Goal: Task Accomplishment & Management: Use online tool/utility

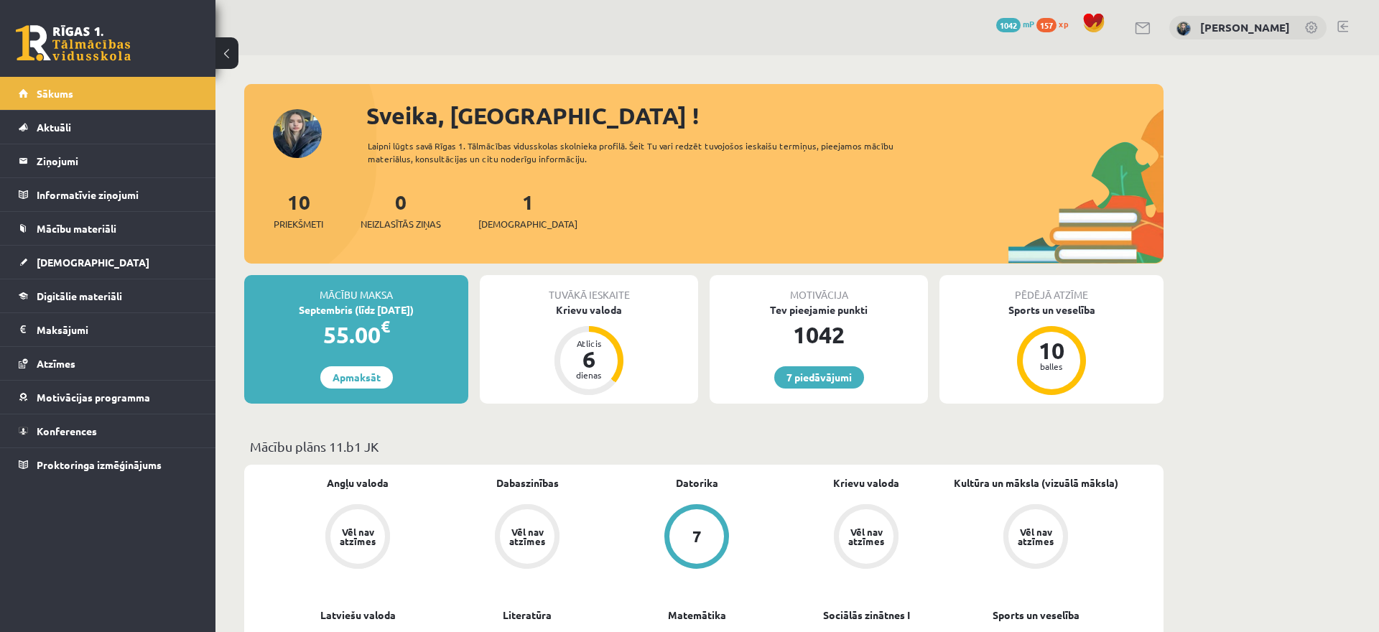
click at [50, 290] on span "Digitālie materiāli" at bounding box center [79, 295] width 85 height 13
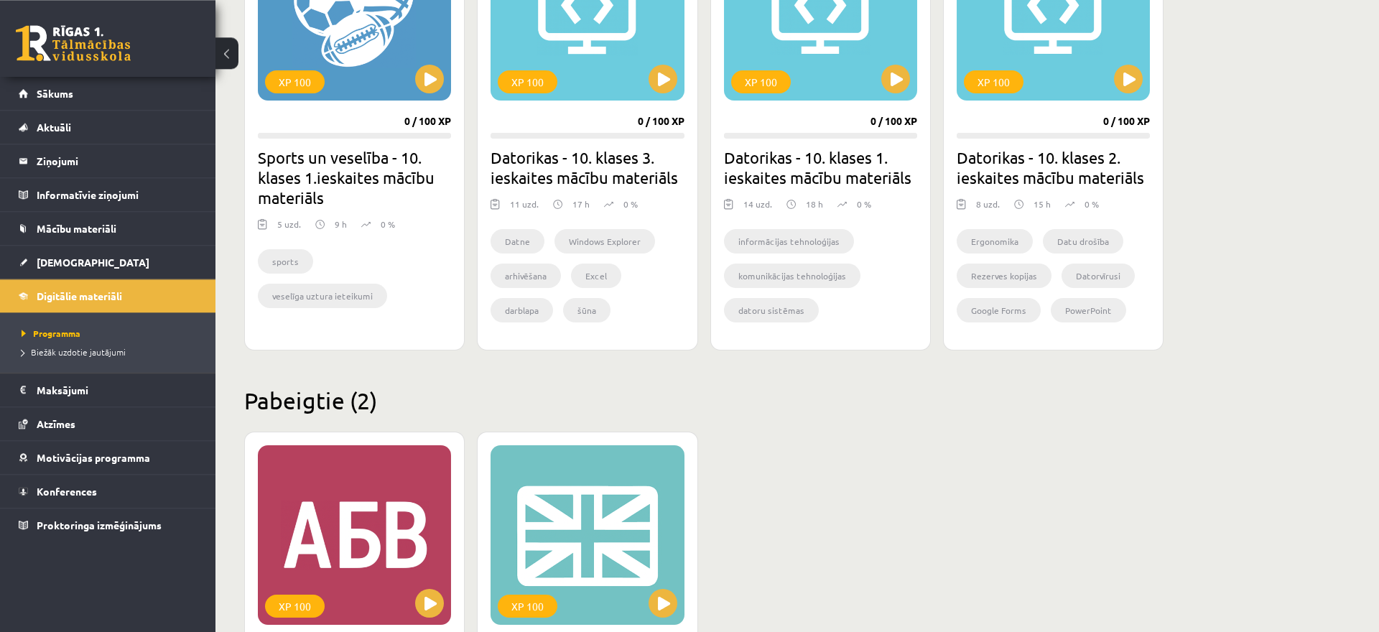
scroll to position [1249, 0]
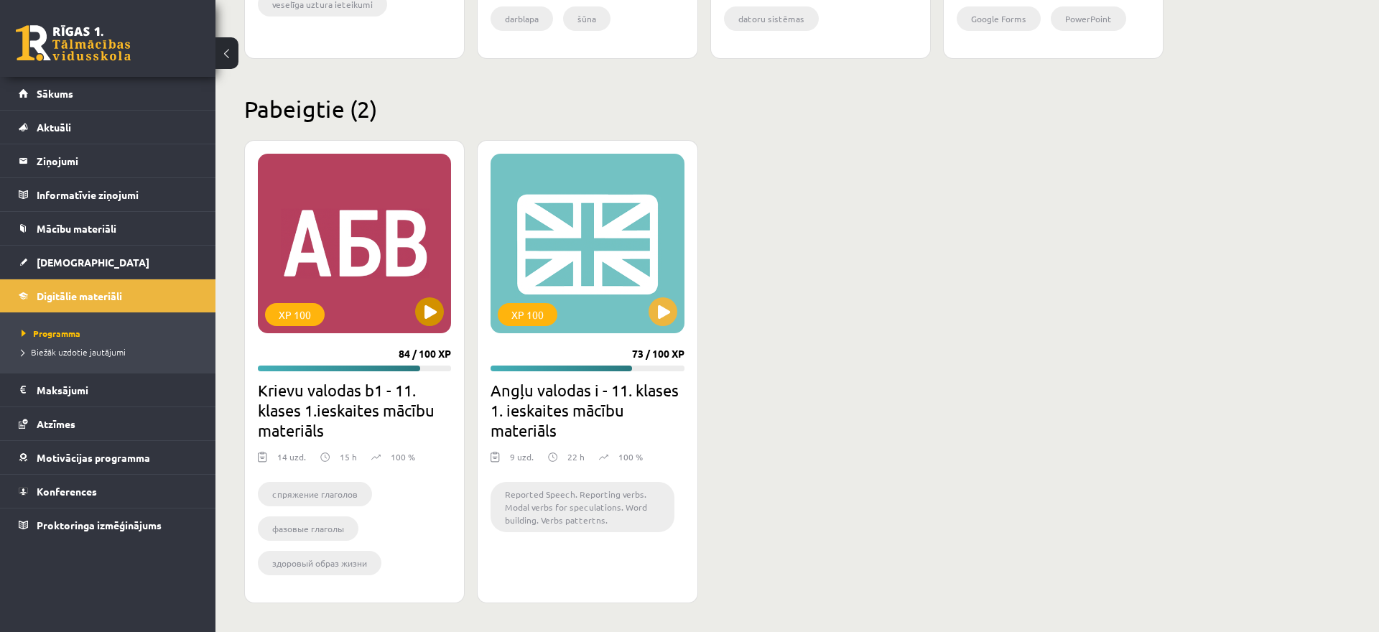
click at [355, 281] on div "XP 100" at bounding box center [354, 244] width 193 height 180
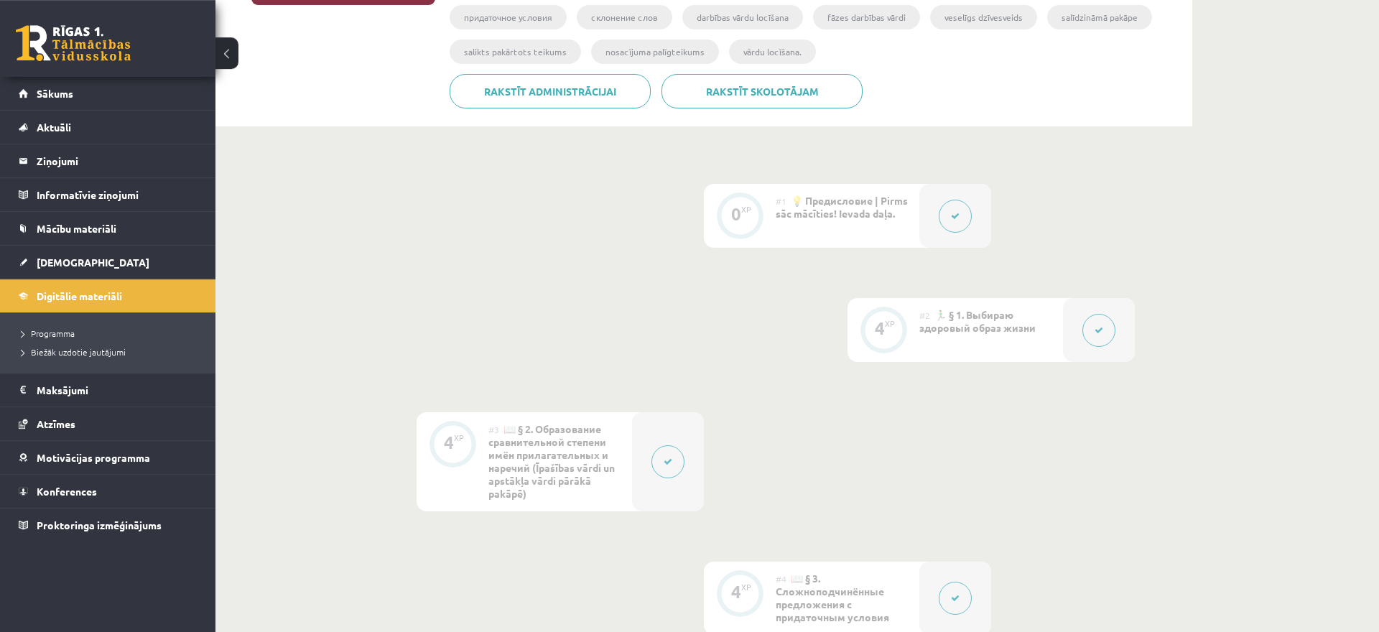
scroll to position [390, 0]
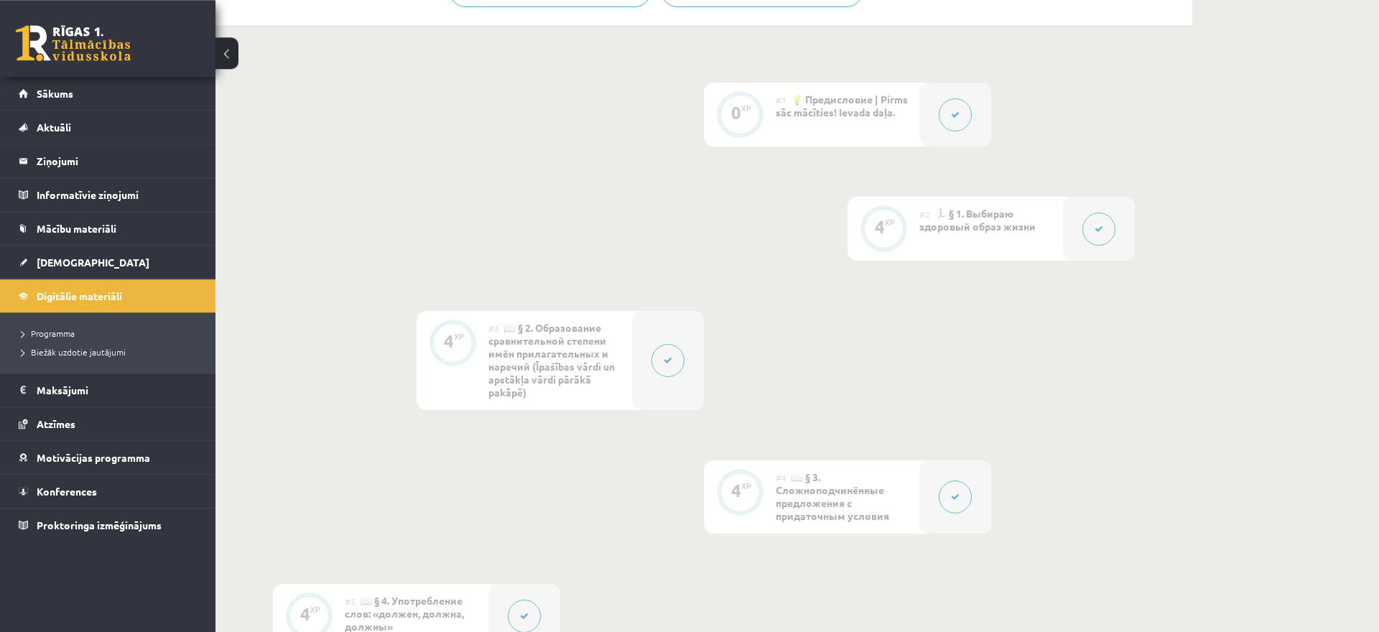
click at [1102, 231] on icon at bounding box center [1098, 229] width 9 height 9
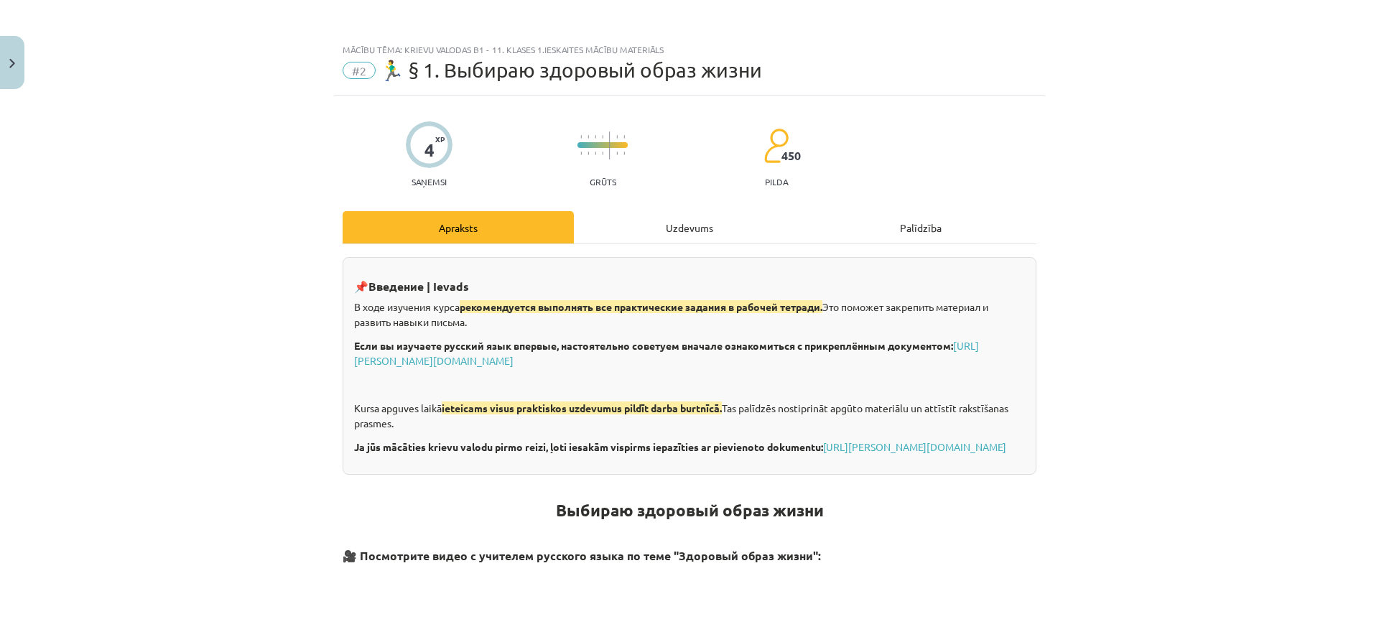
click at [655, 225] on div "Uzdevums" at bounding box center [689, 227] width 231 height 32
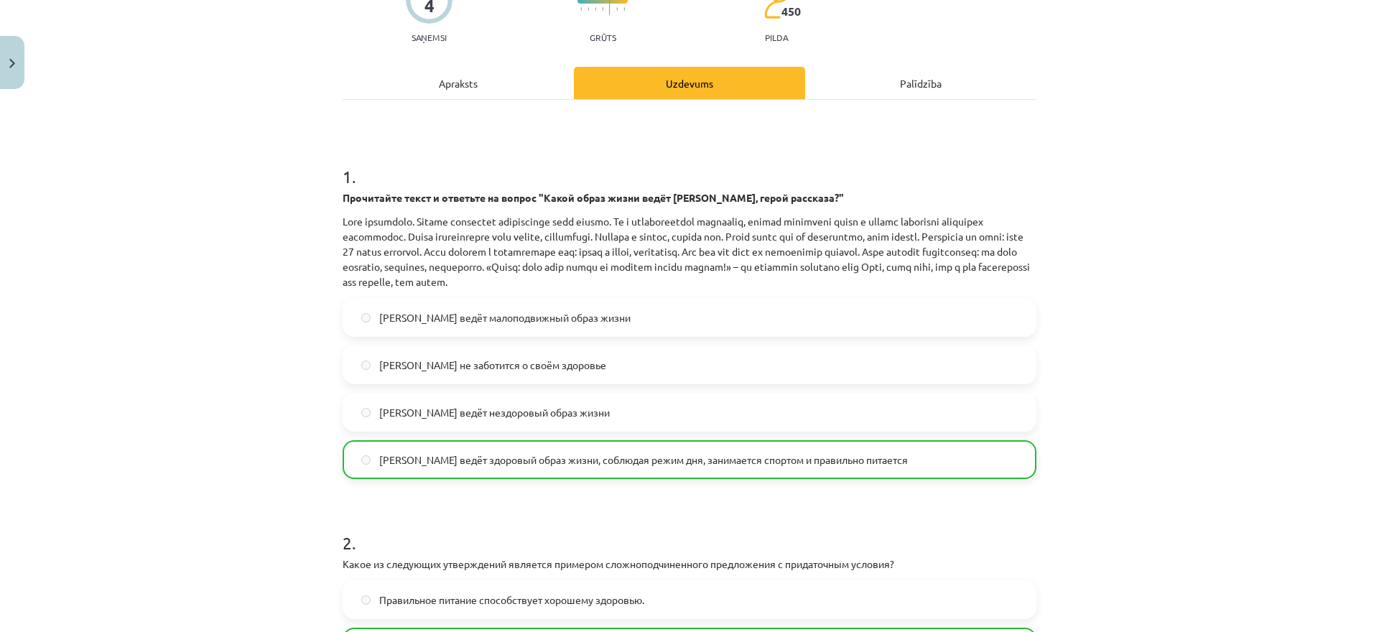
scroll to position [146, 0]
click at [1026, 192] on p "Прочитайте текст и ответьте на вопрос "Какой образ жизни ведёт Олег, герой расс…" at bounding box center [690, 195] width 694 height 15
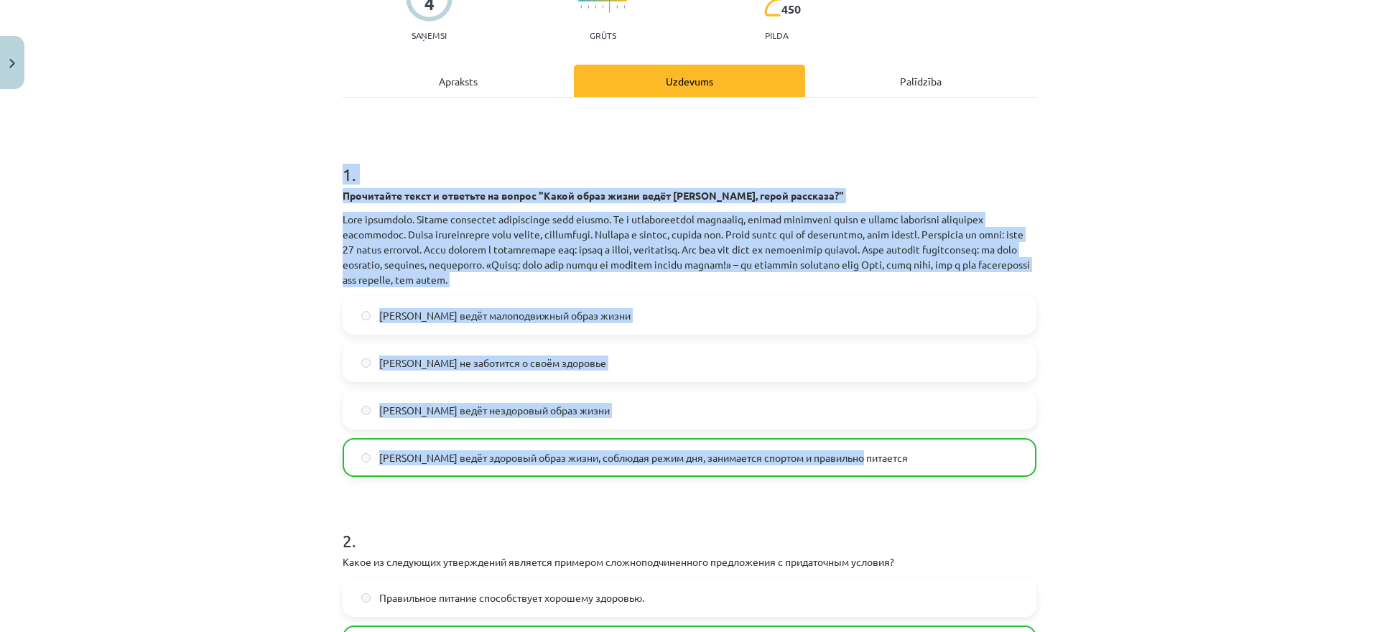
drag, startPoint x: 338, startPoint y: 185, endPoint x: 888, endPoint y: 451, distance: 611.5
click at [888, 451] on div "4 XP Saņemsi Grūts 450 pilda Apraksts Uzdevums Palīdzība 1 . Прочитайте текст и…" at bounding box center [689, 442] width 711 height 987
click at [485, 168] on h1 "1 ." at bounding box center [690, 161] width 694 height 45
drag, startPoint x: 340, startPoint y: 180, endPoint x: 870, endPoint y: 466, distance: 602.1
click at [870, 466] on div "4 XP Saņemsi Grūts 450 pilda Apraksts Uzdevums Palīdzība 1 . Прочитайте текст и…" at bounding box center [689, 442] width 711 height 987
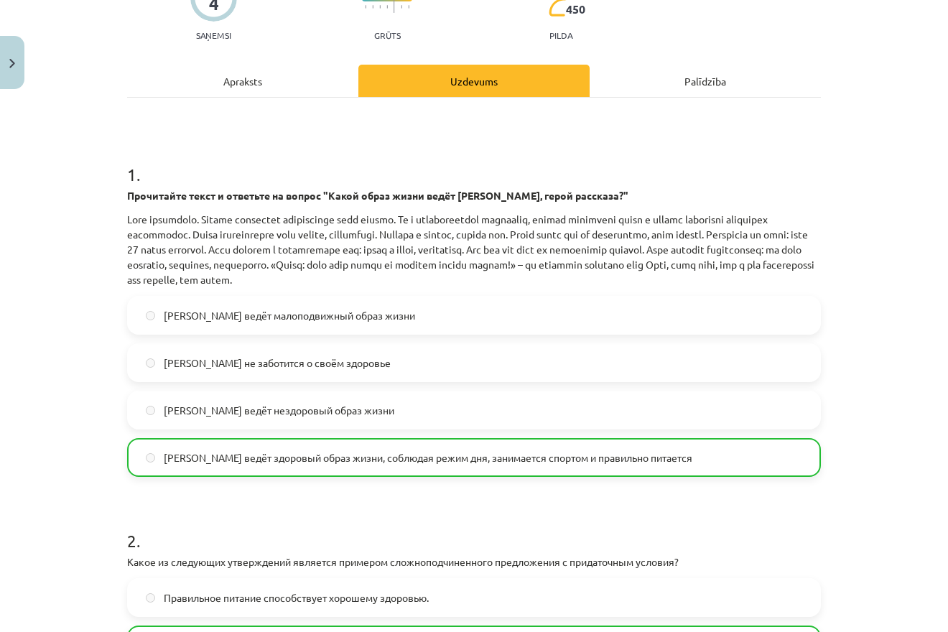
click at [103, 366] on div "Mācību tēma: Krievu valodas b1 - 11. klases 1.ieskaites mācību materiāls #2 🏃‍♂…" at bounding box center [474, 316] width 948 height 632
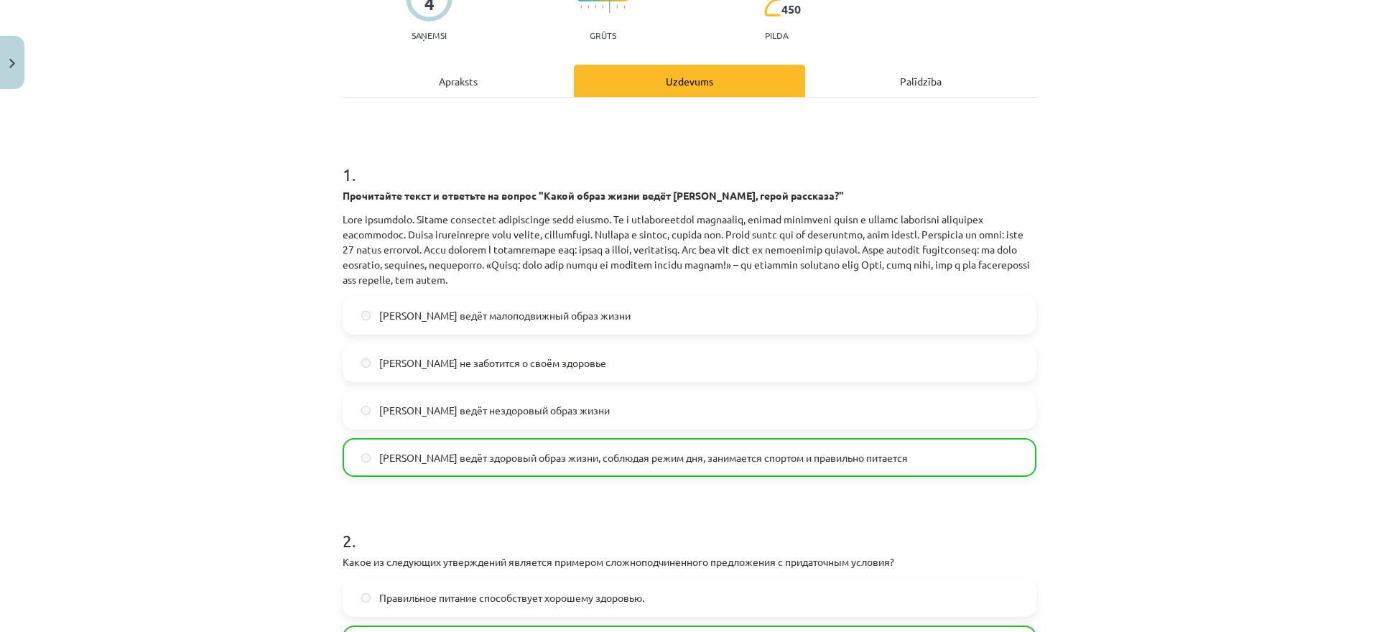
click at [198, 361] on div "Mācību tēma: Krievu valodas b1 - 11. klases 1.ieskaites mācību materiāls #2 🏃‍♂…" at bounding box center [689, 316] width 1379 height 632
click at [9, 64] on img "Close" at bounding box center [12, 63] width 6 height 9
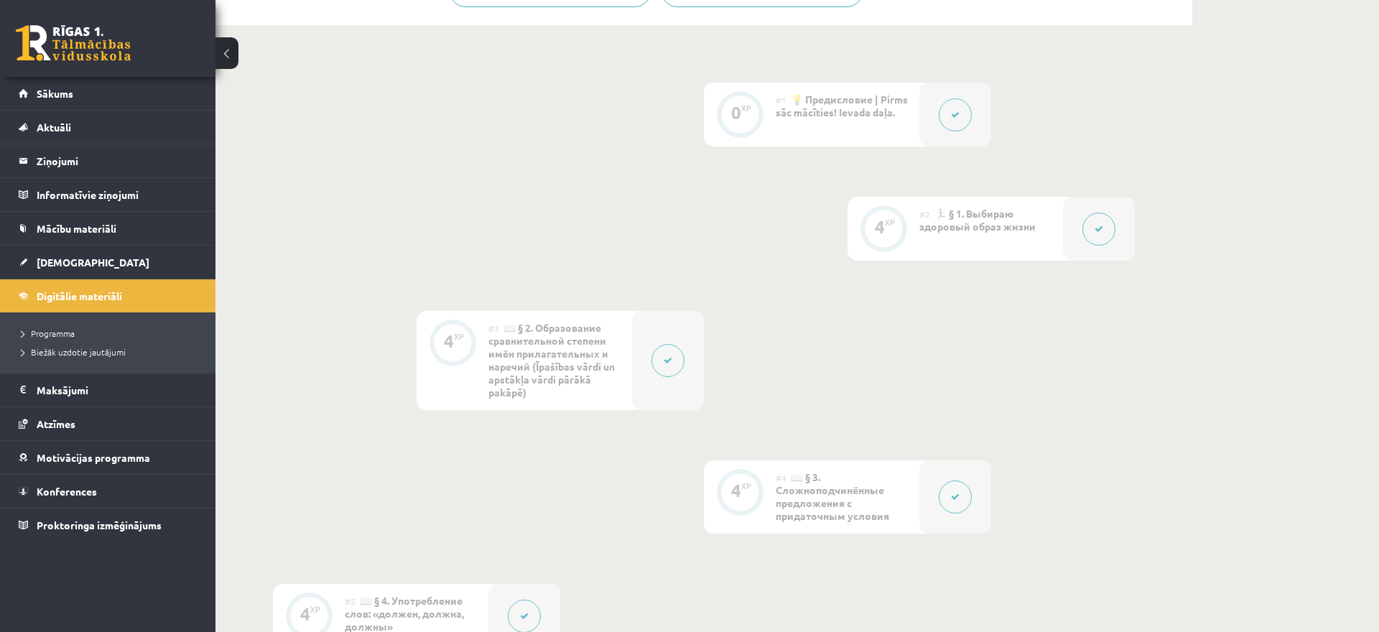
click at [44, 97] on span "Sākums" at bounding box center [55, 93] width 37 height 13
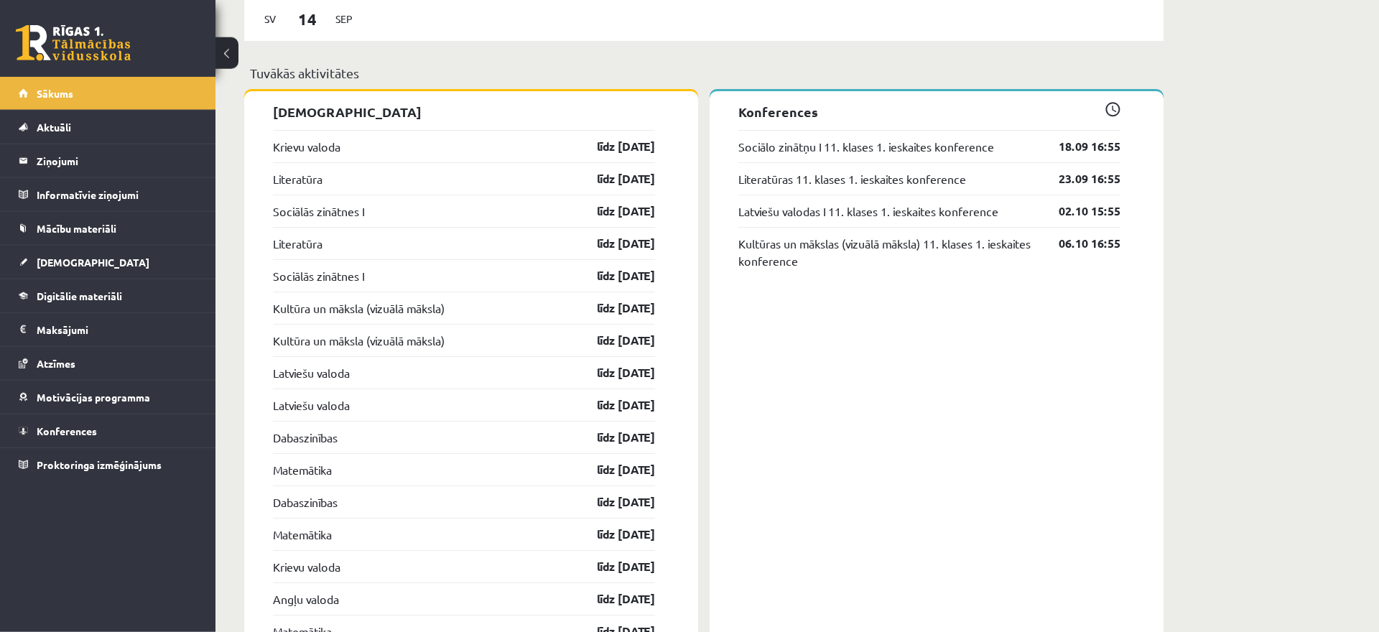
scroll to position [1095, 0]
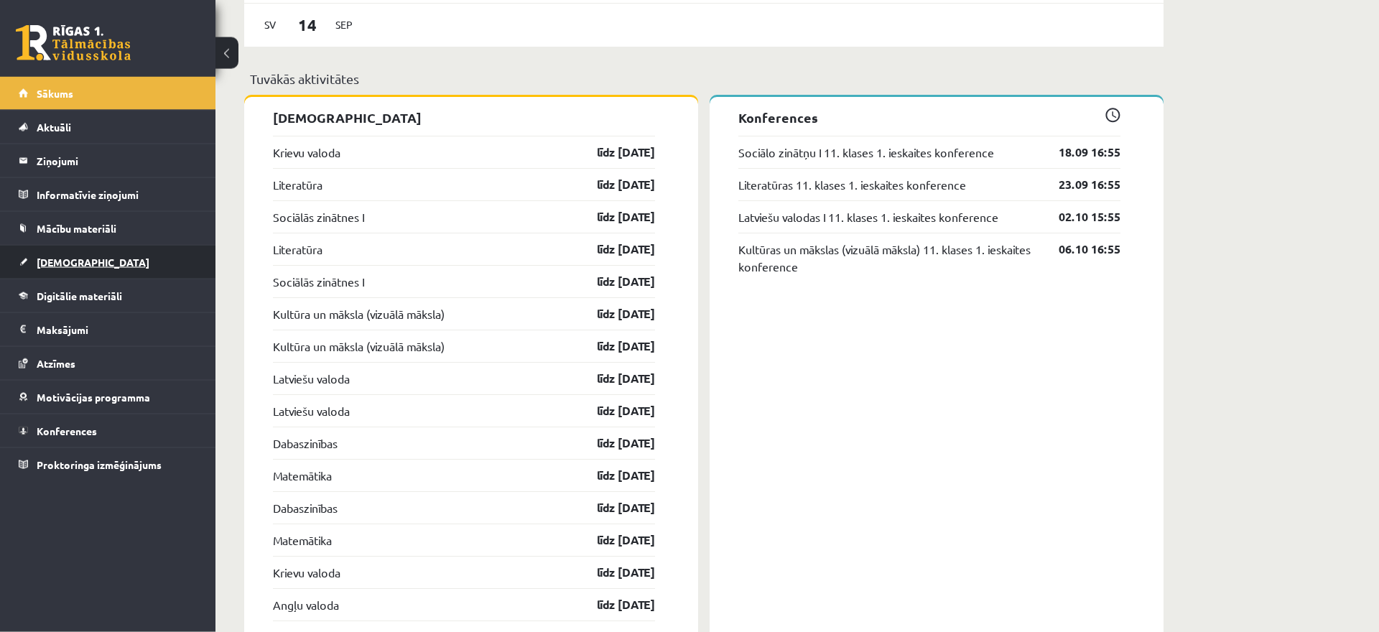
click at [81, 264] on link "[DEMOGRAPHIC_DATA]" at bounding box center [108, 262] width 179 height 33
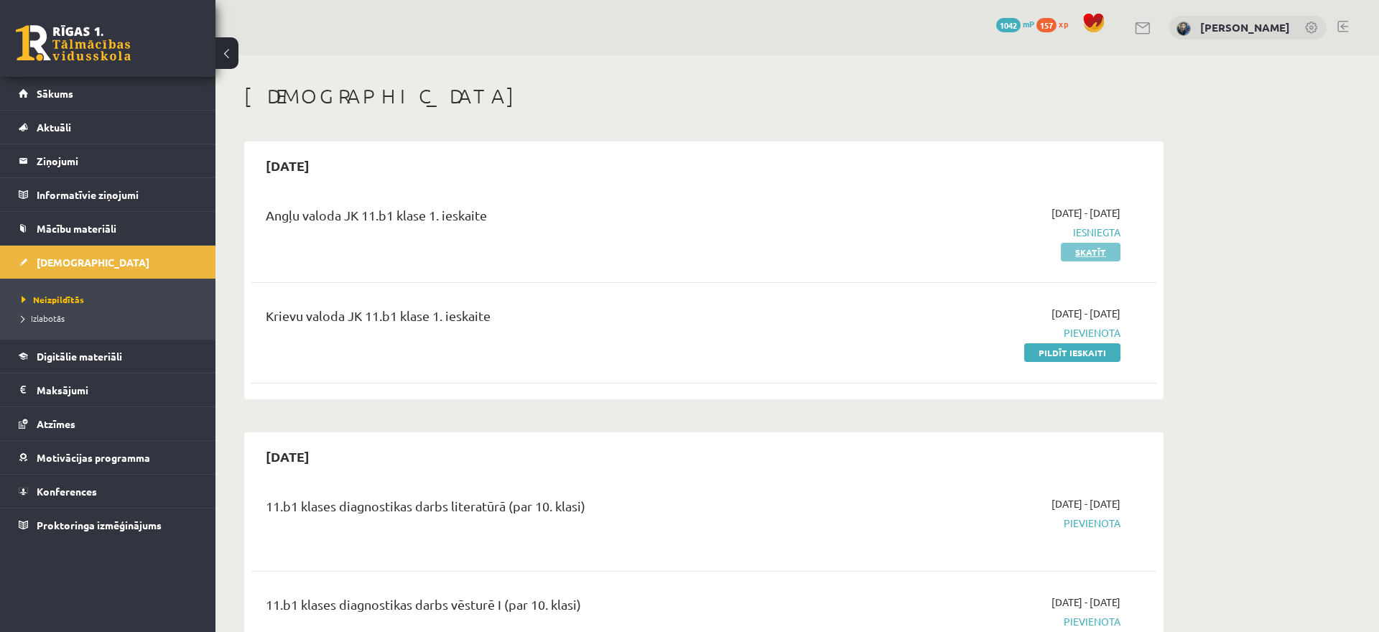
click at [1082, 246] on link "Skatīt" at bounding box center [1091, 252] width 60 height 19
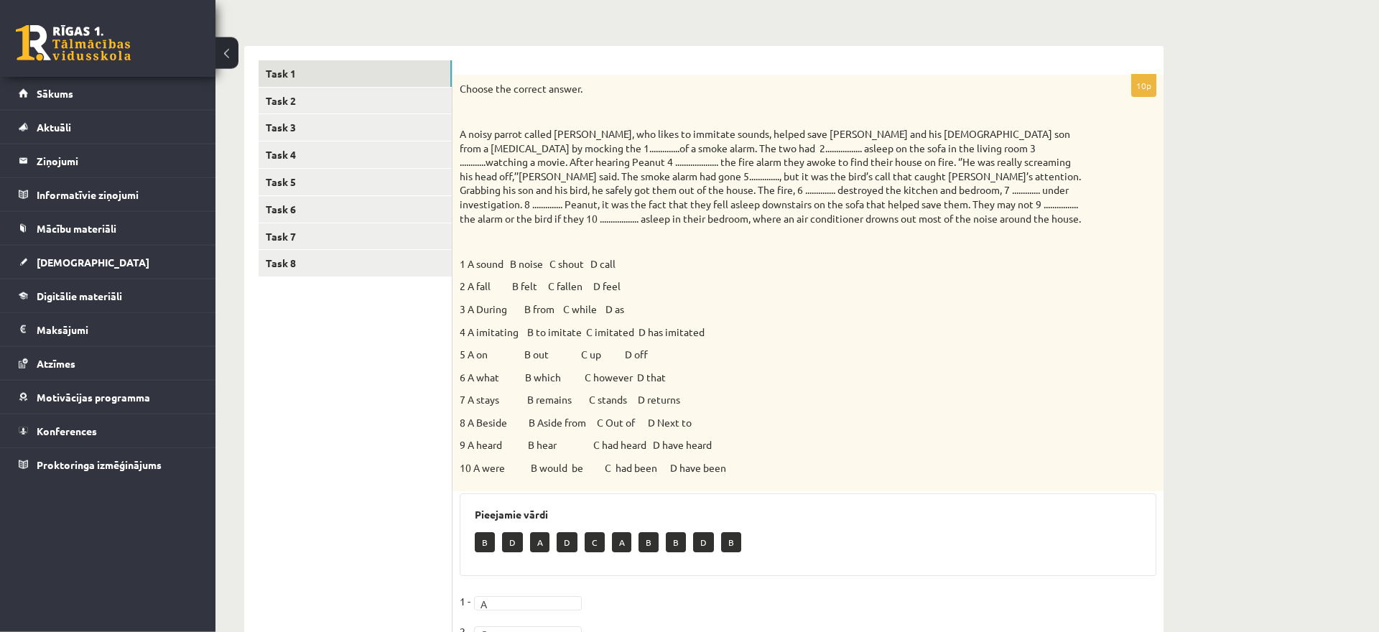
scroll to position [85, 0]
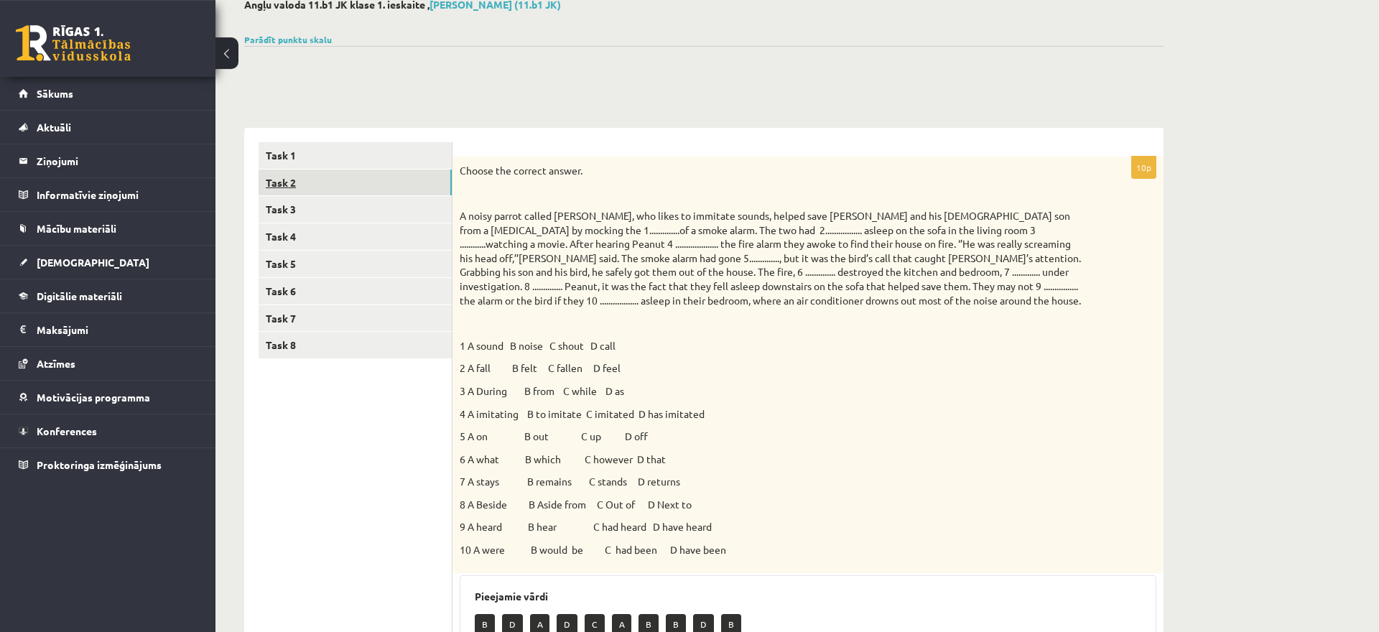
click at [424, 185] on link "Task 2" at bounding box center [355, 182] width 193 height 27
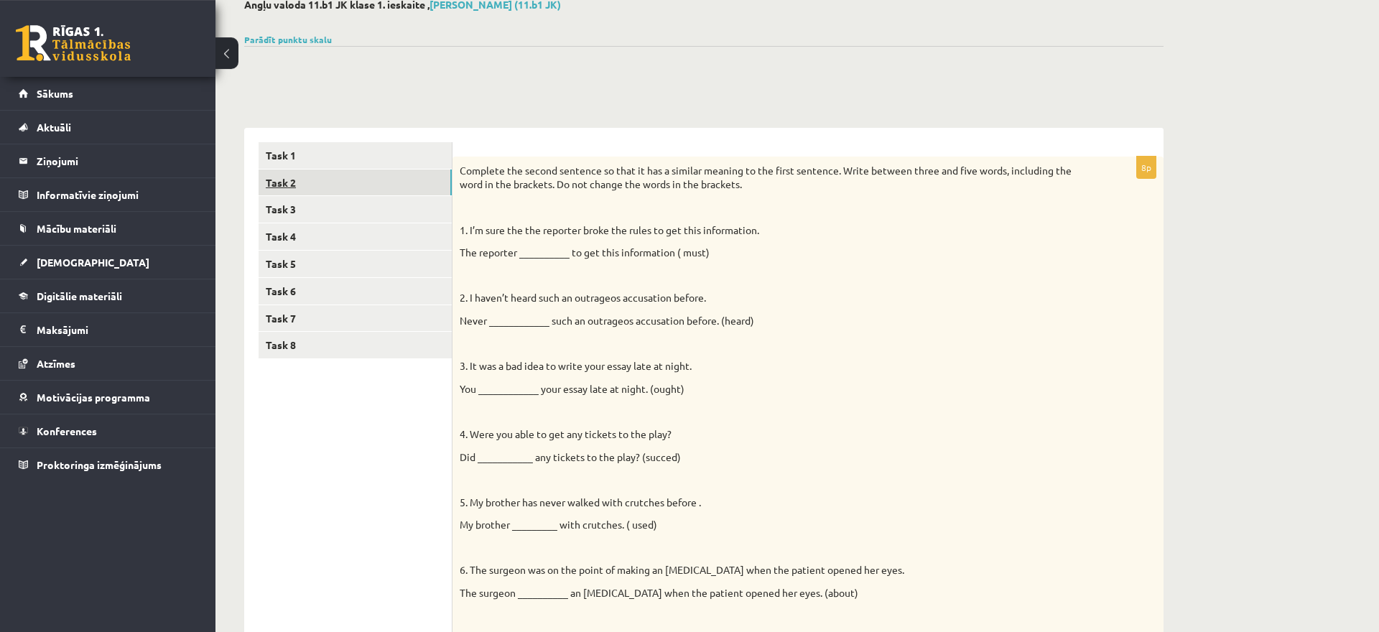
scroll to position [0, 0]
click at [420, 213] on link "Task 3" at bounding box center [355, 209] width 193 height 27
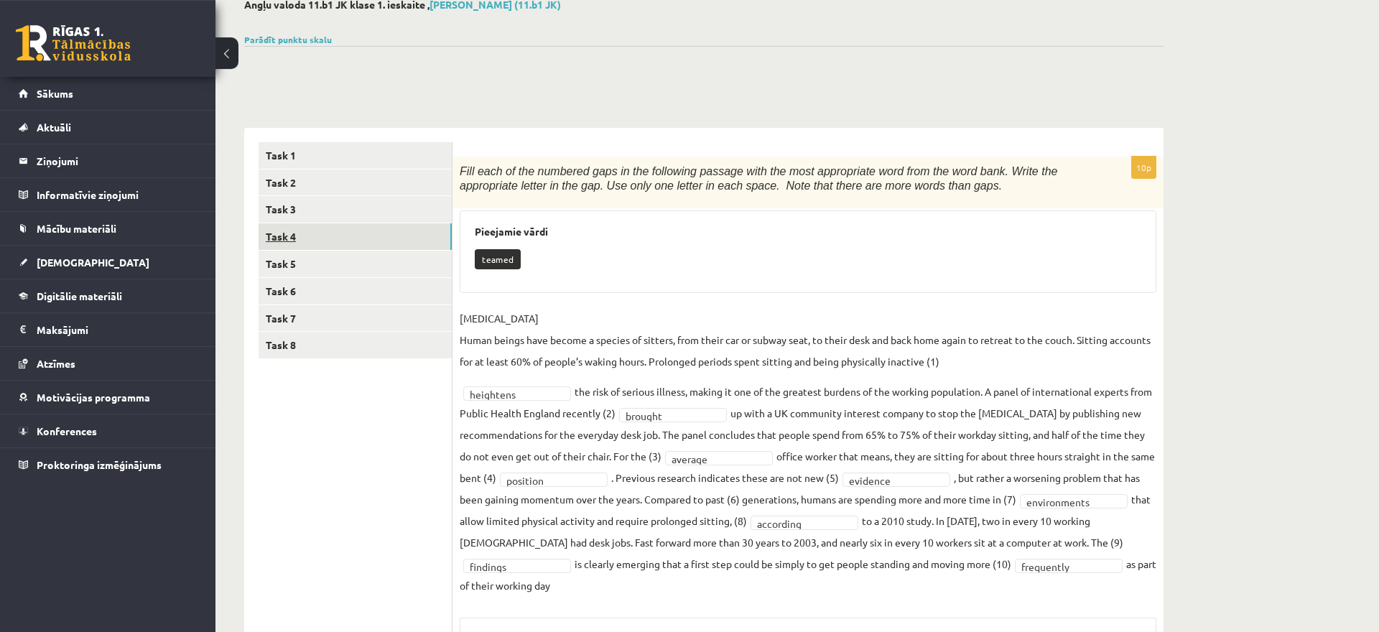
click at [419, 230] on link "Task 4" at bounding box center [355, 236] width 193 height 27
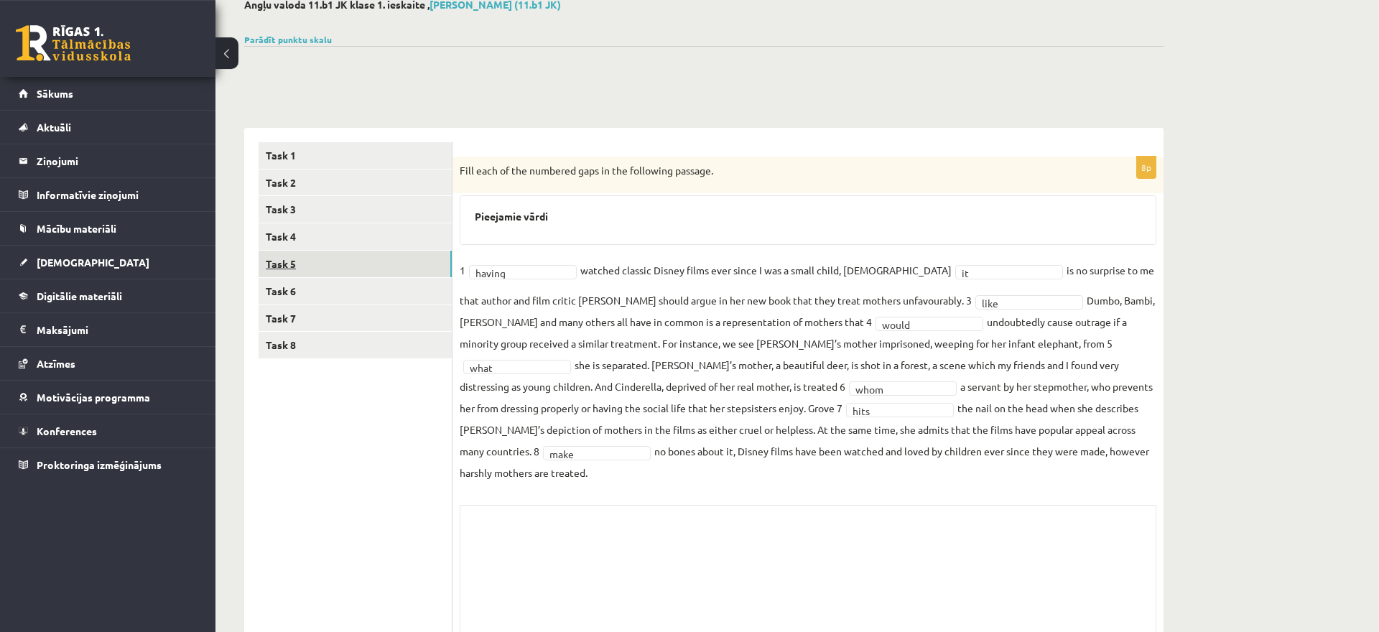
click at [418, 258] on link "Task 5" at bounding box center [355, 264] width 193 height 27
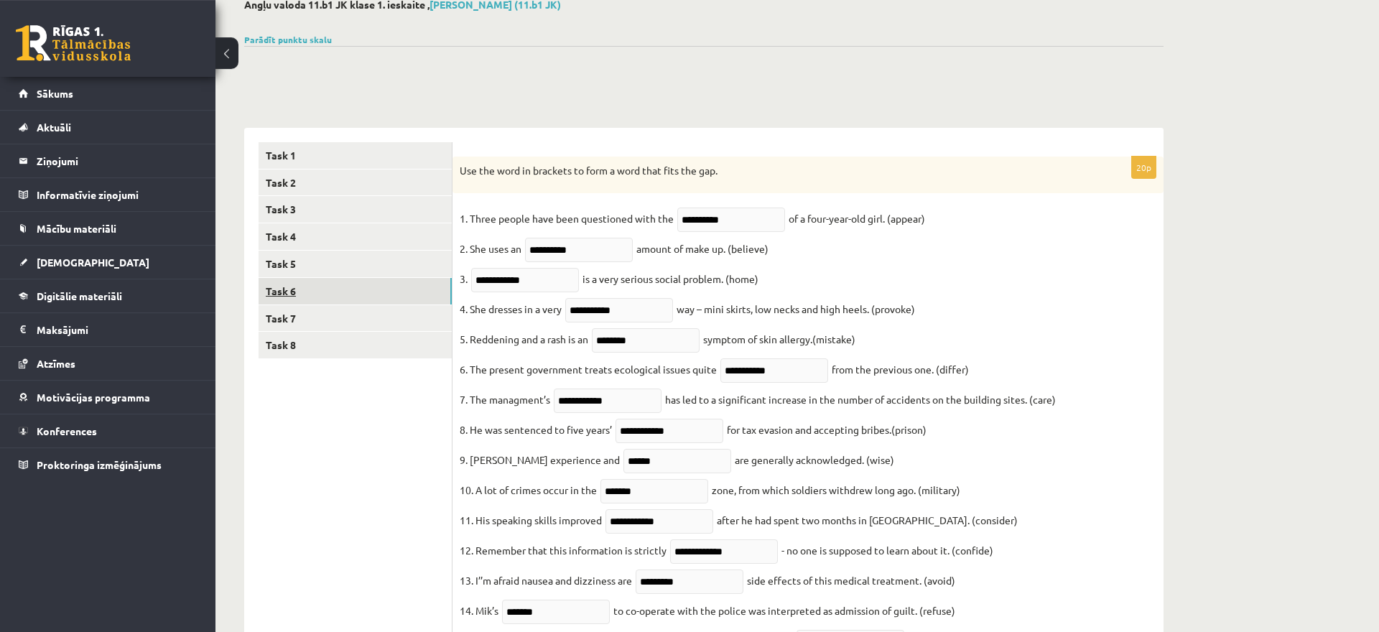
click at [422, 283] on link "Task 6" at bounding box center [355, 291] width 193 height 27
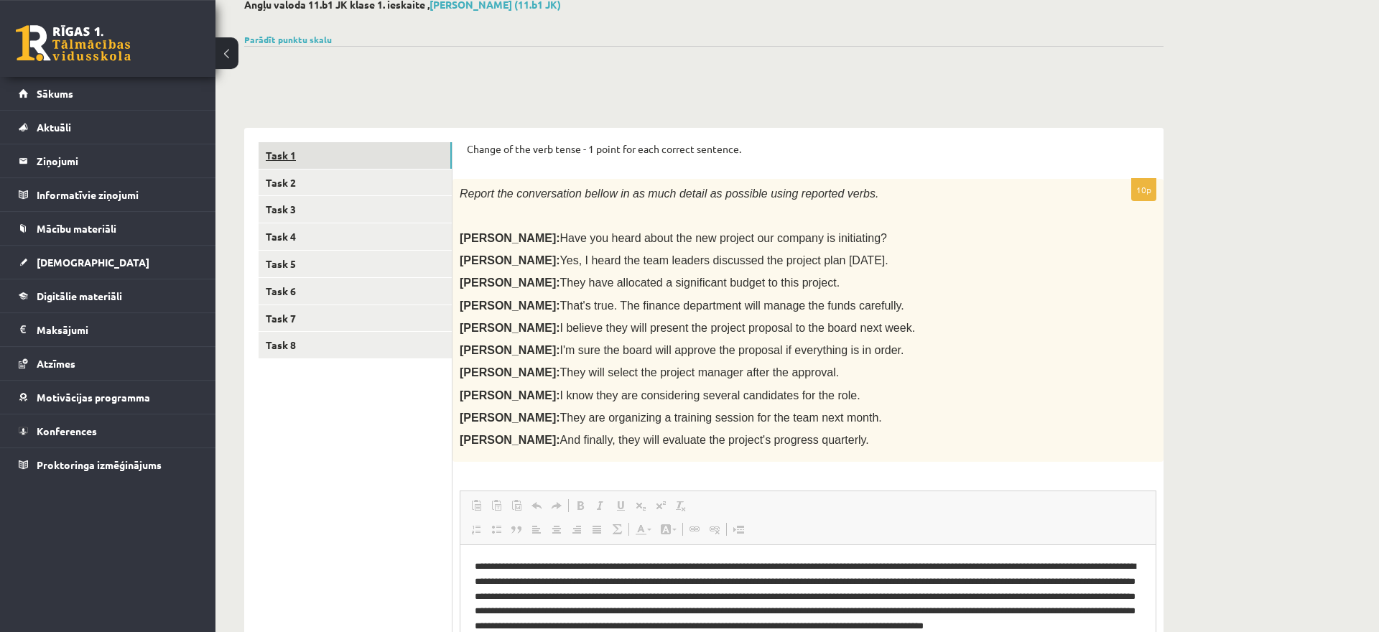
click at [410, 157] on link "Task 1" at bounding box center [355, 155] width 193 height 27
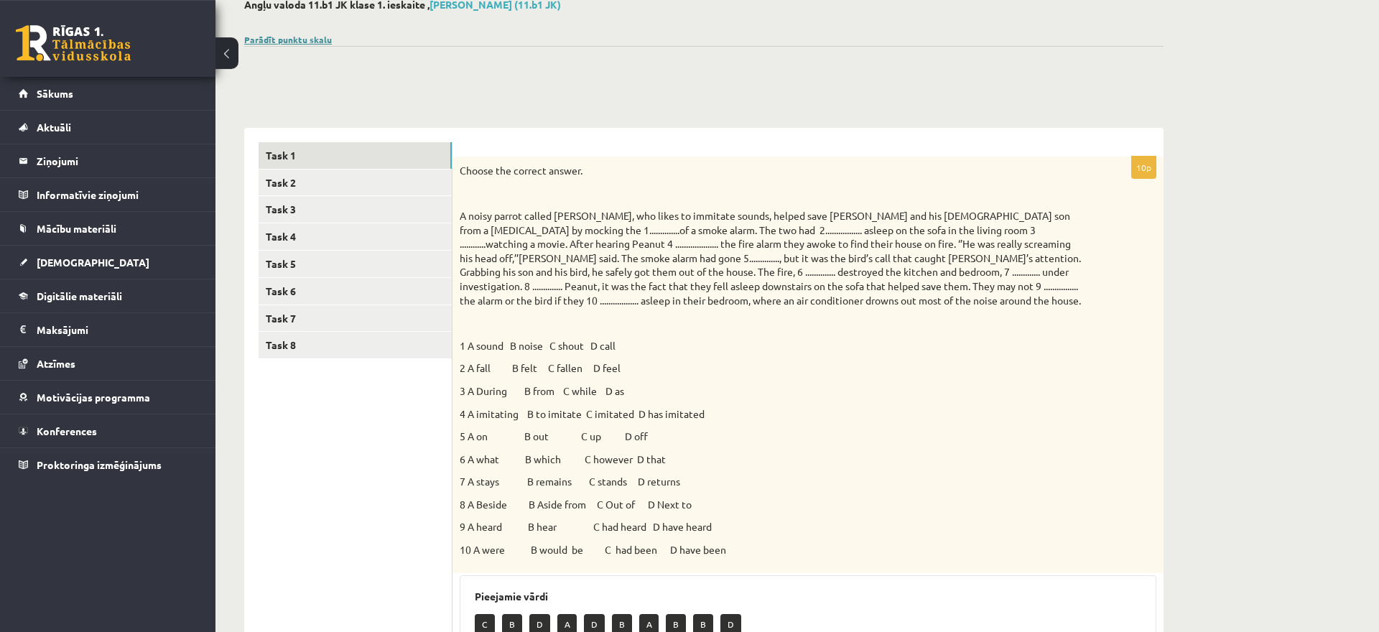
click at [306, 39] on link "Parādīt punktu skalu" at bounding box center [288, 39] width 88 height 11
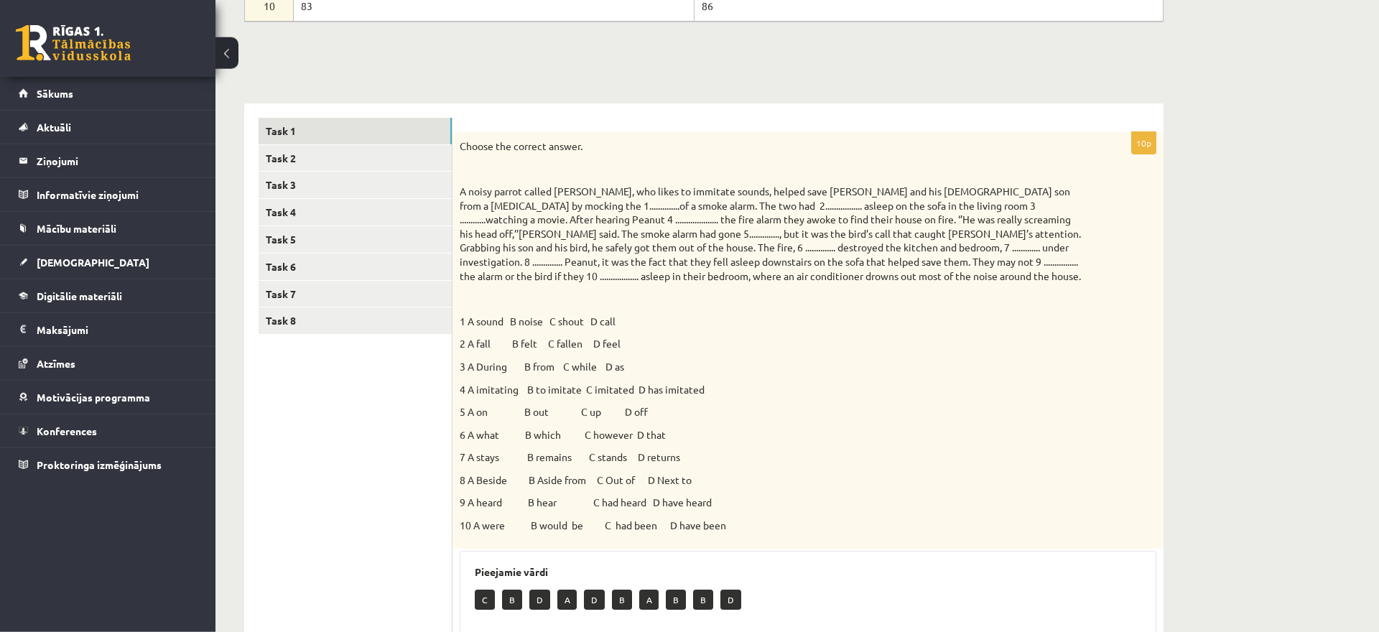
scroll to position [447, 0]
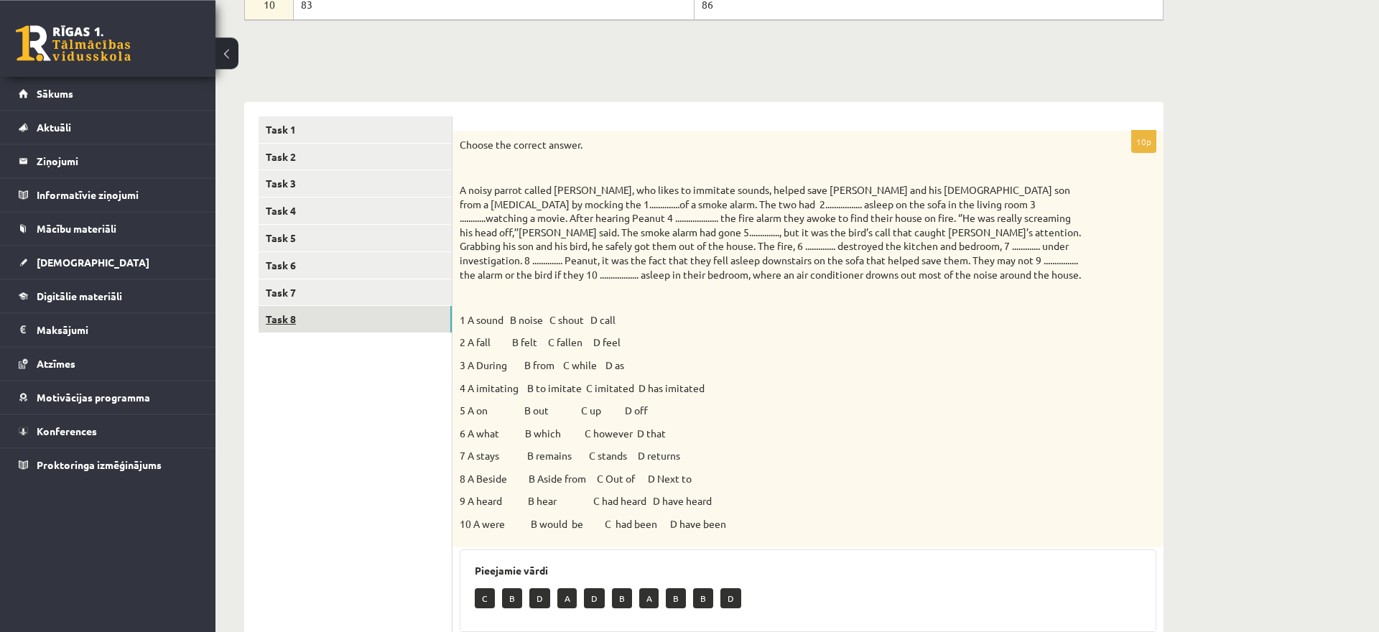
click at [377, 316] on link "Task 8" at bounding box center [355, 319] width 193 height 27
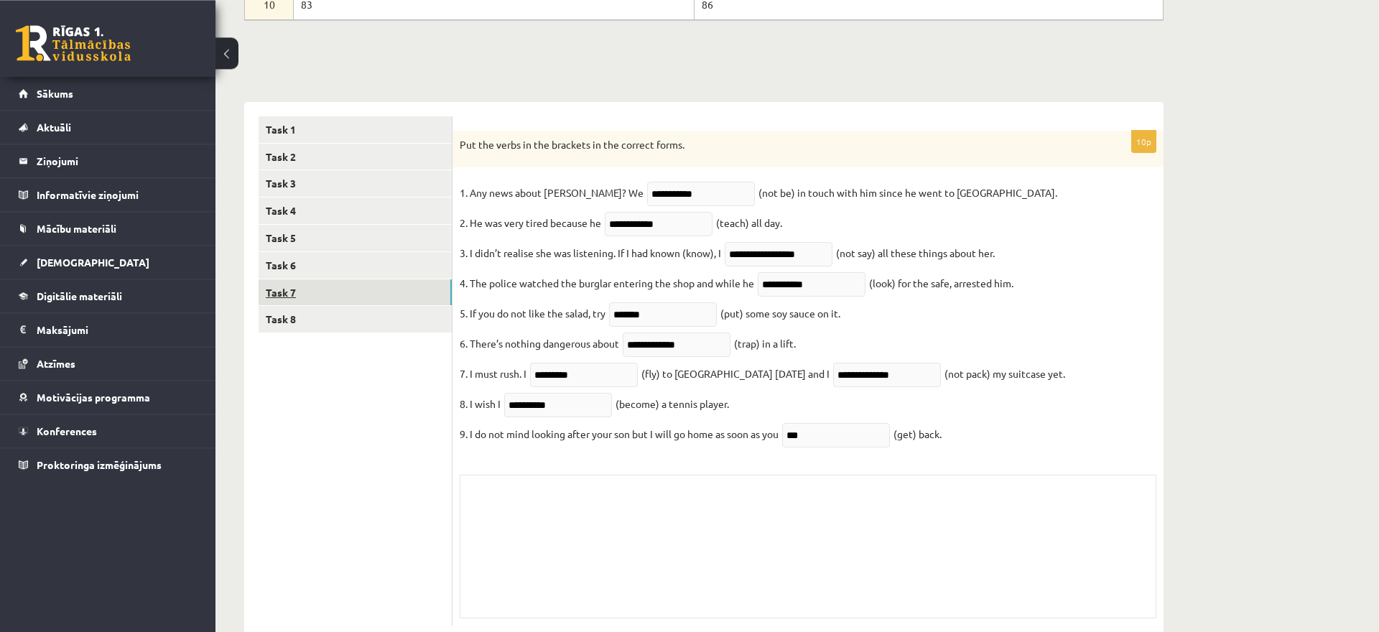
click at [364, 297] on link "Task 7" at bounding box center [355, 292] width 193 height 27
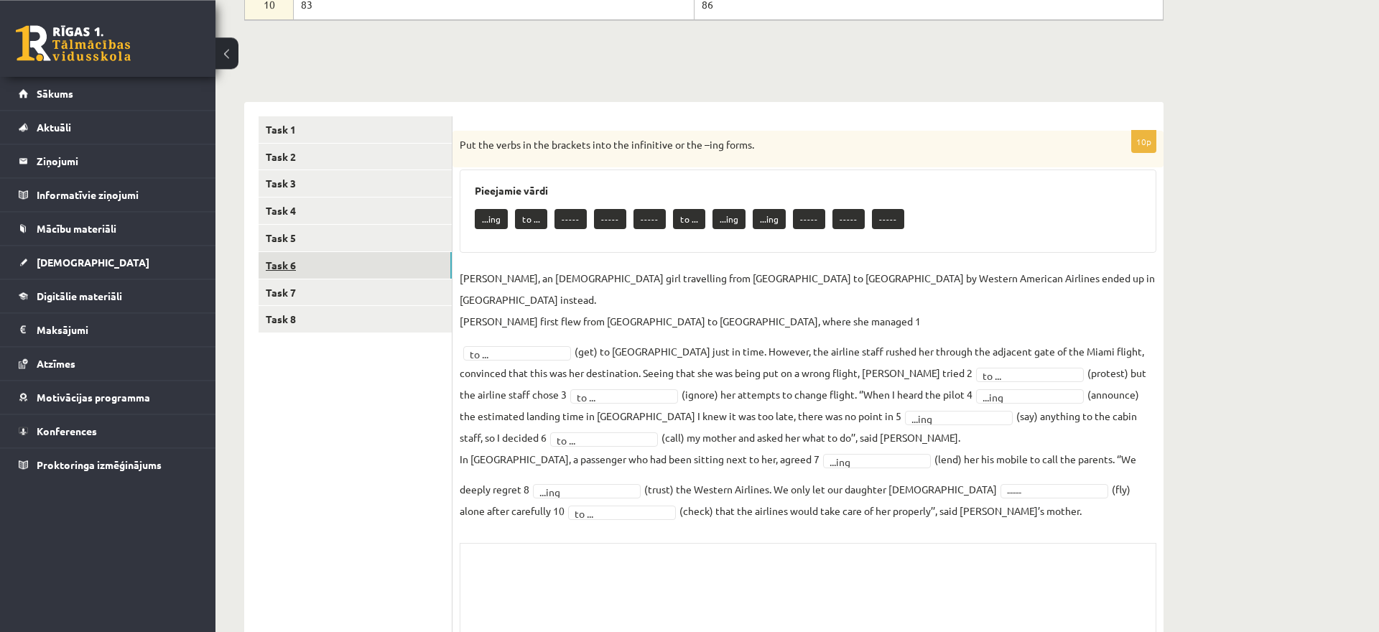
click at [363, 256] on link "Task 6" at bounding box center [355, 265] width 193 height 27
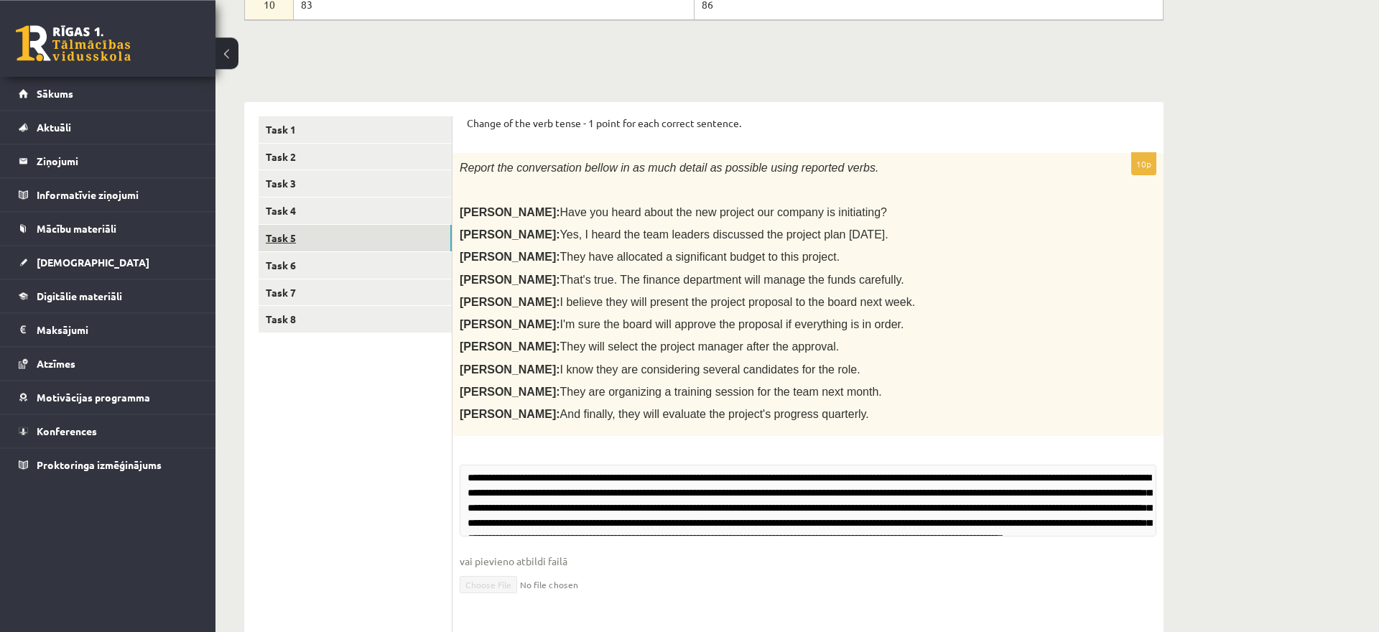
click at [363, 235] on link "Task 5" at bounding box center [355, 238] width 193 height 27
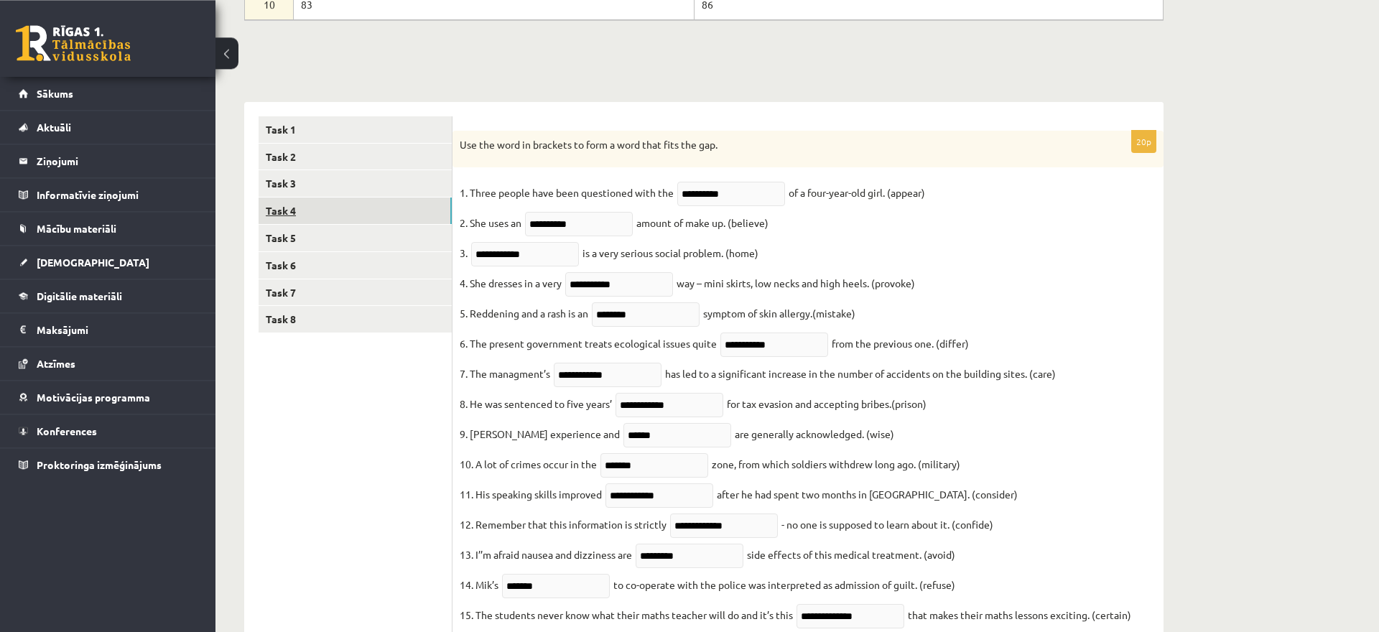
click at [364, 212] on link "Task 4" at bounding box center [355, 210] width 193 height 27
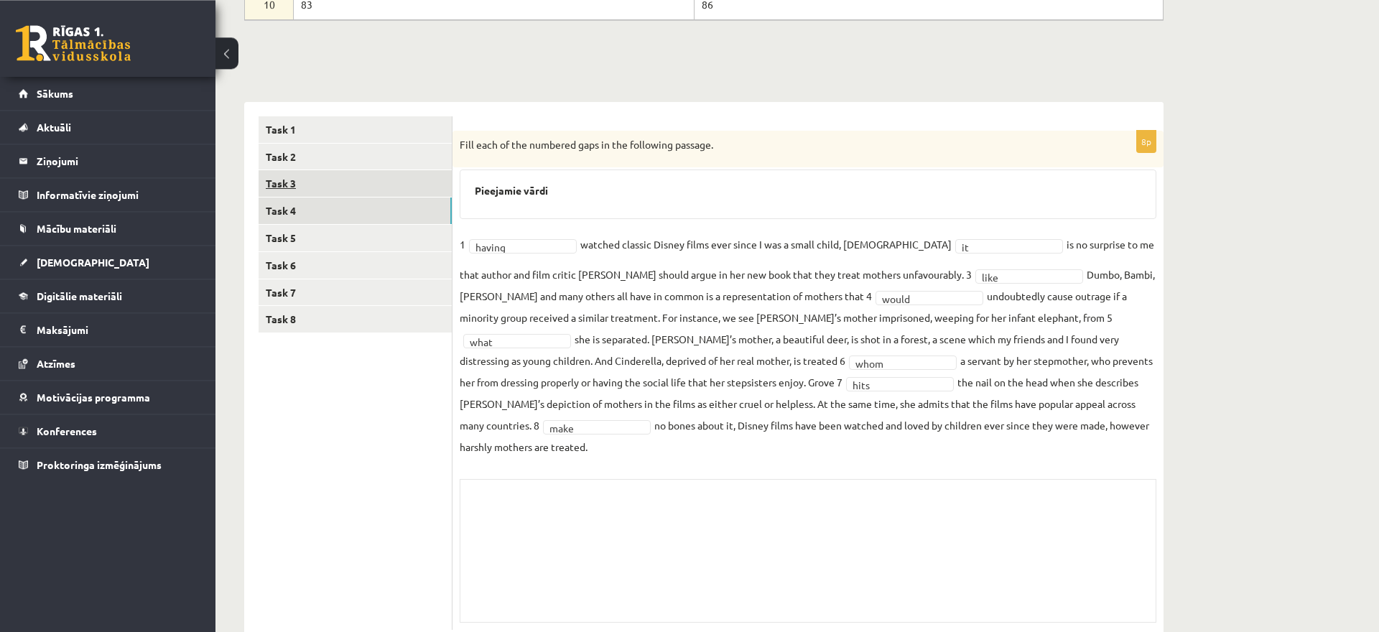
click at [367, 177] on link "Task 3" at bounding box center [355, 183] width 193 height 27
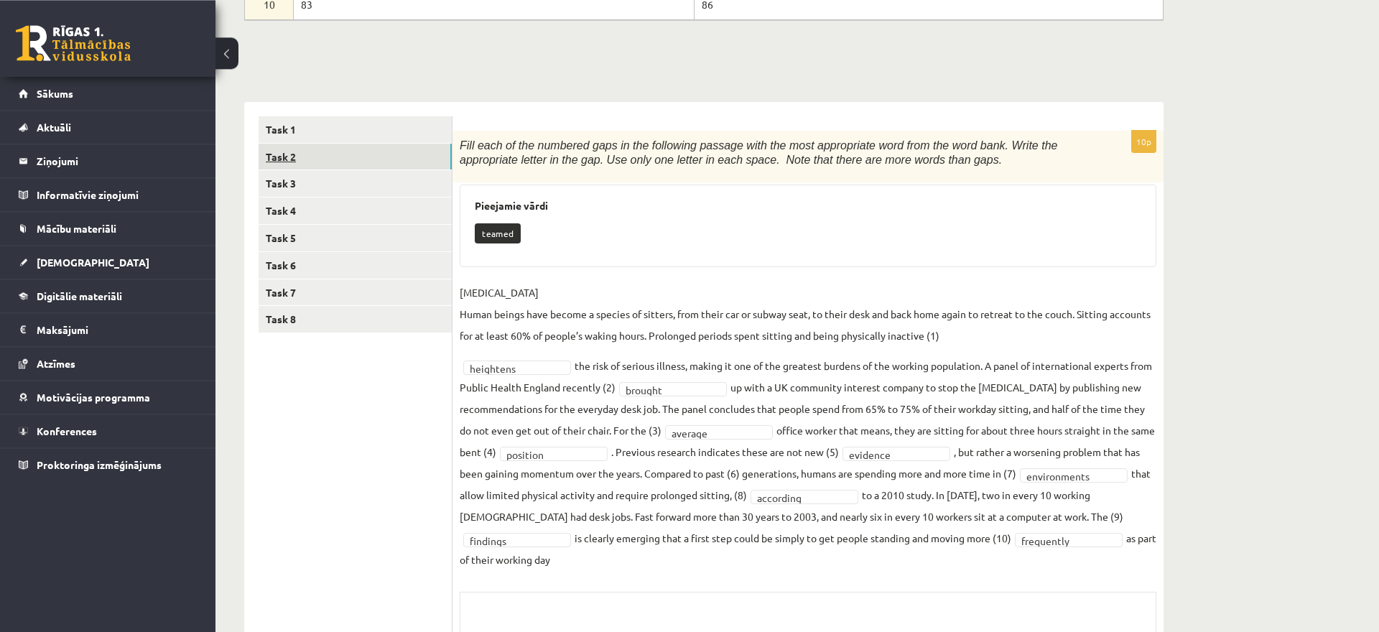
click at [373, 157] on link "Task 2" at bounding box center [355, 157] width 193 height 27
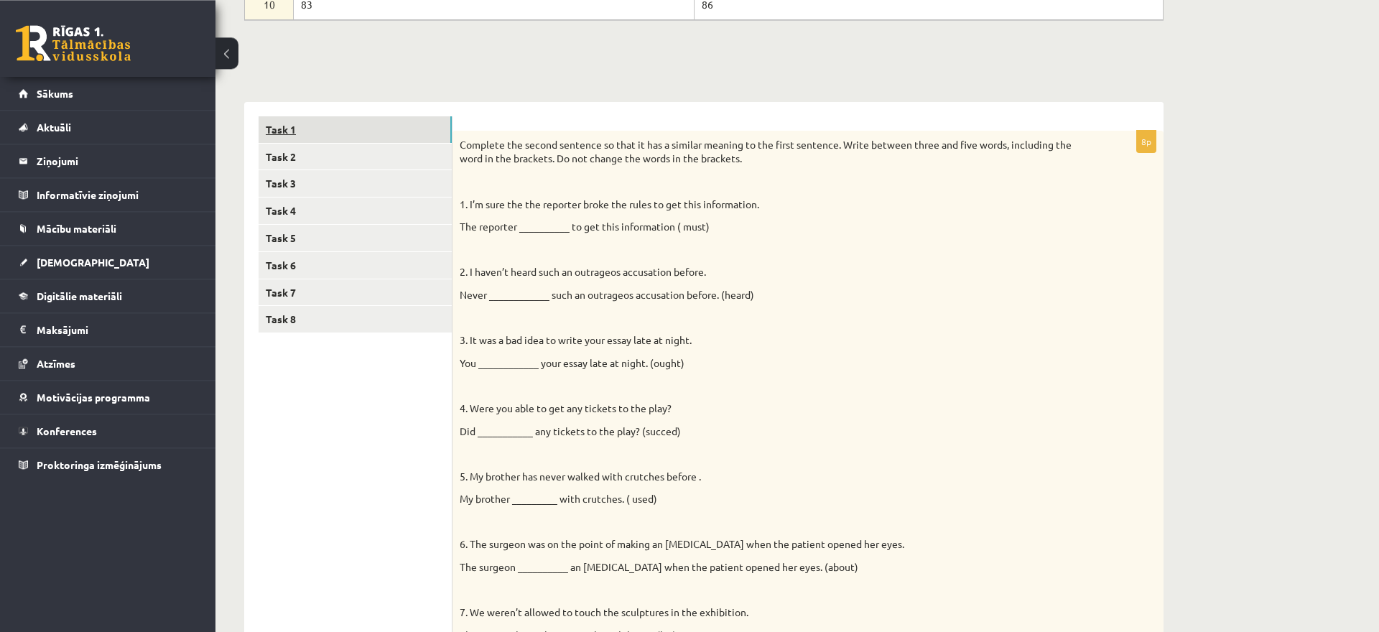
scroll to position [0, 0]
click at [380, 129] on link "Task 1" at bounding box center [355, 129] width 193 height 27
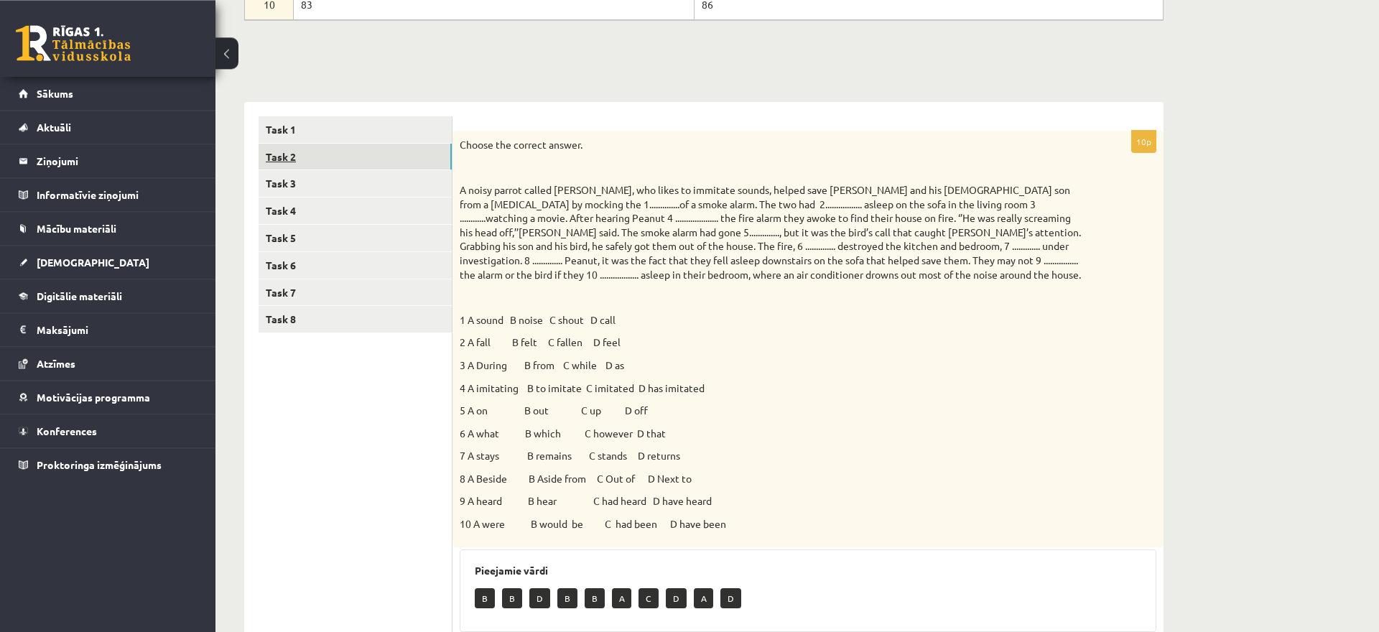
click at [373, 156] on link "Task 2" at bounding box center [355, 157] width 193 height 27
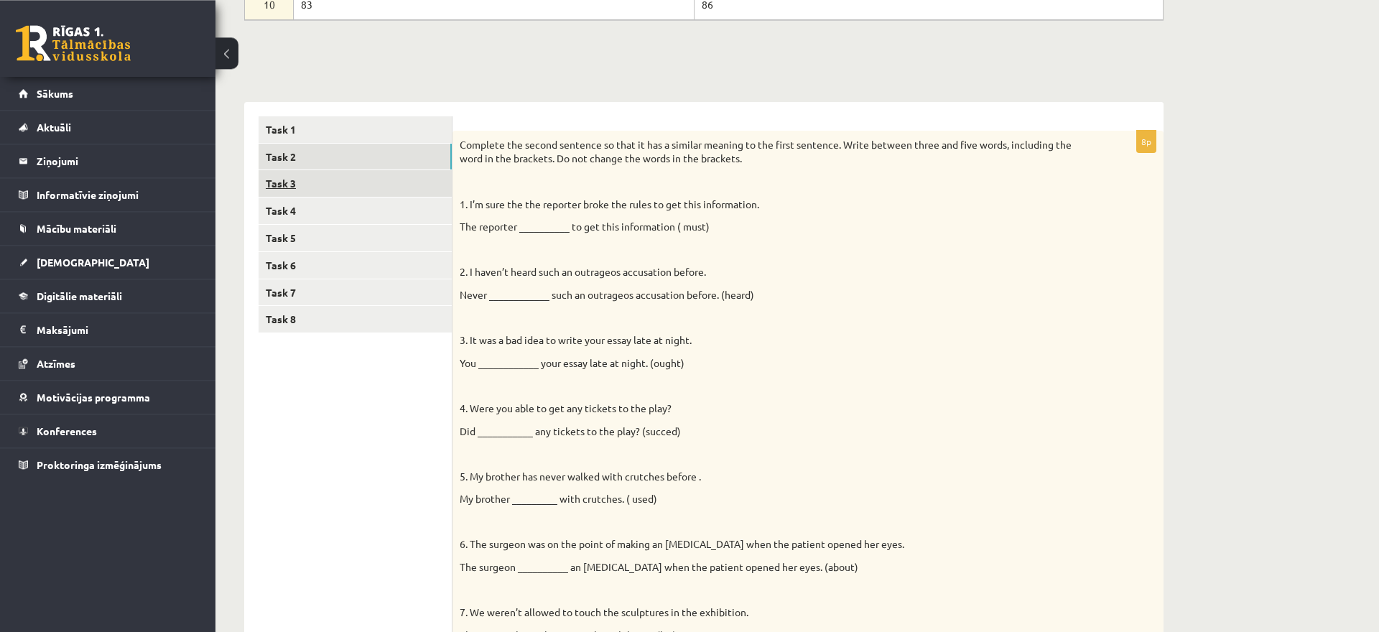
click at [369, 180] on link "Task 3" at bounding box center [355, 183] width 193 height 27
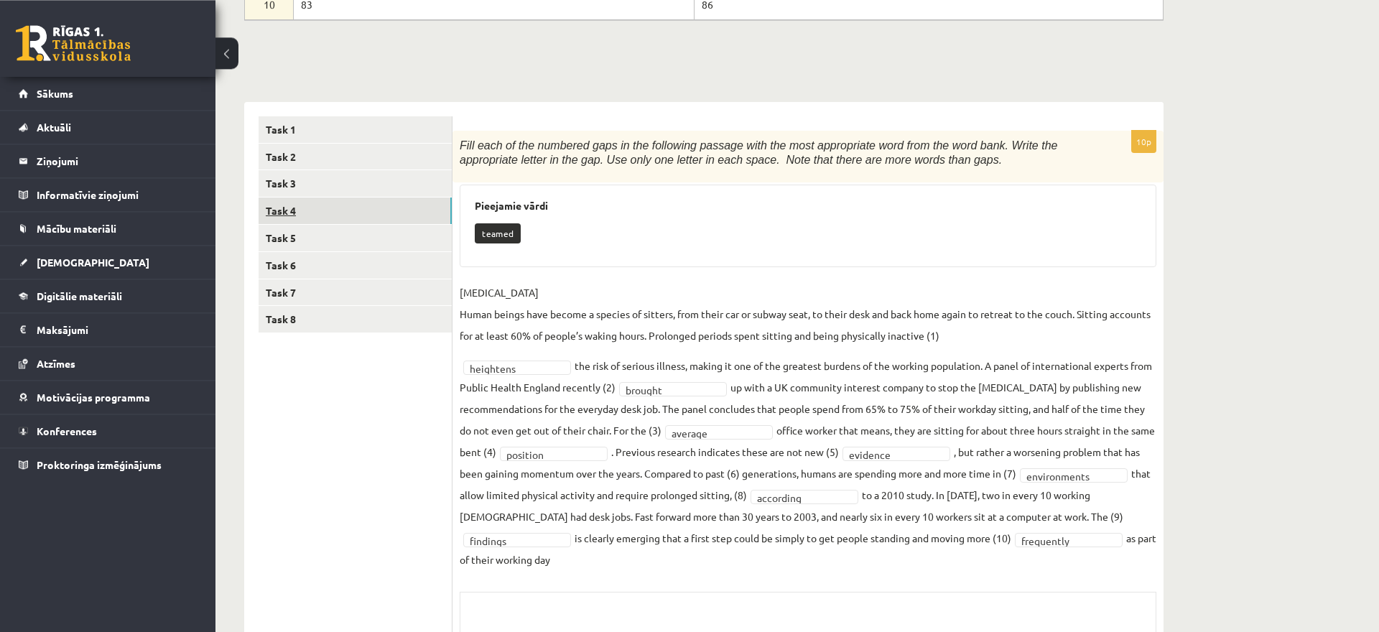
click at [366, 201] on link "Task 4" at bounding box center [355, 210] width 193 height 27
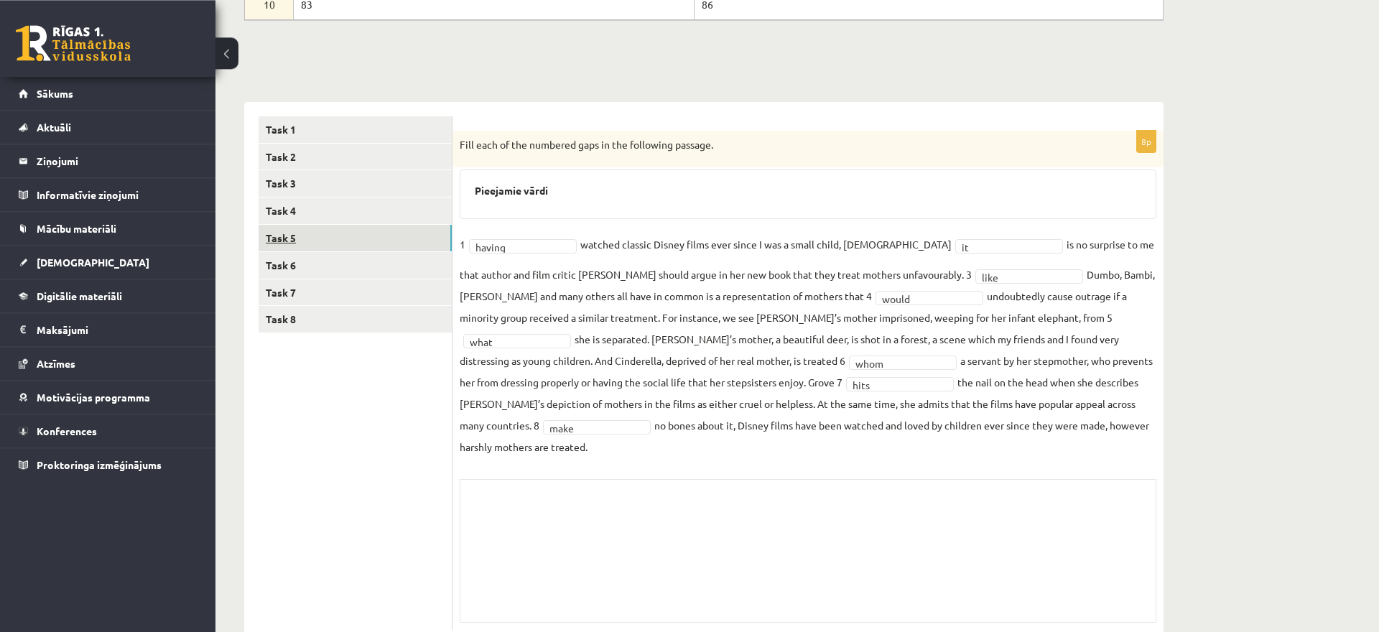
click at [360, 226] on link "Task 5" at bounding box center [355, 238] width 193 height 27
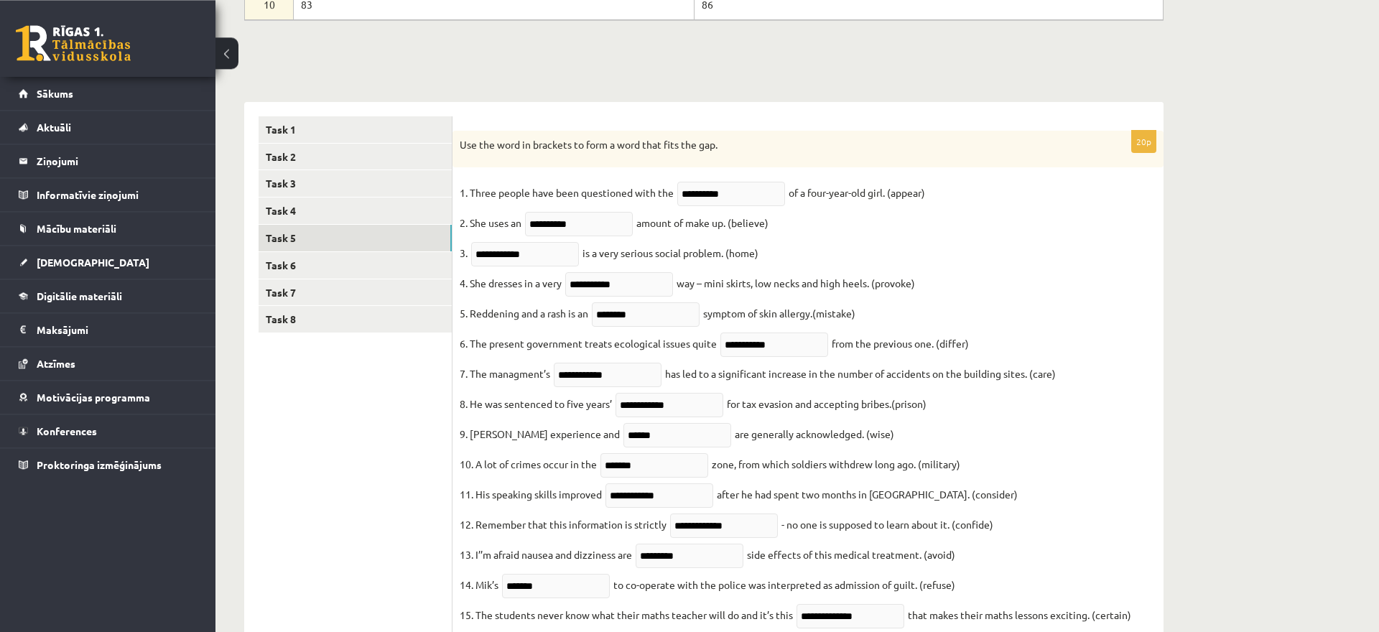
click at [1078, 564] on div "**********" at bounding box center [703, 537] width 919 height 870
click at [1237, 476] on div "Angļu valoda 11.b1 JK klase 1. ieskaite , Melānija Āboliņa (11.b1 JK) Noslēpt p…" at bounding box center [796, 304] width 1163 height 1392
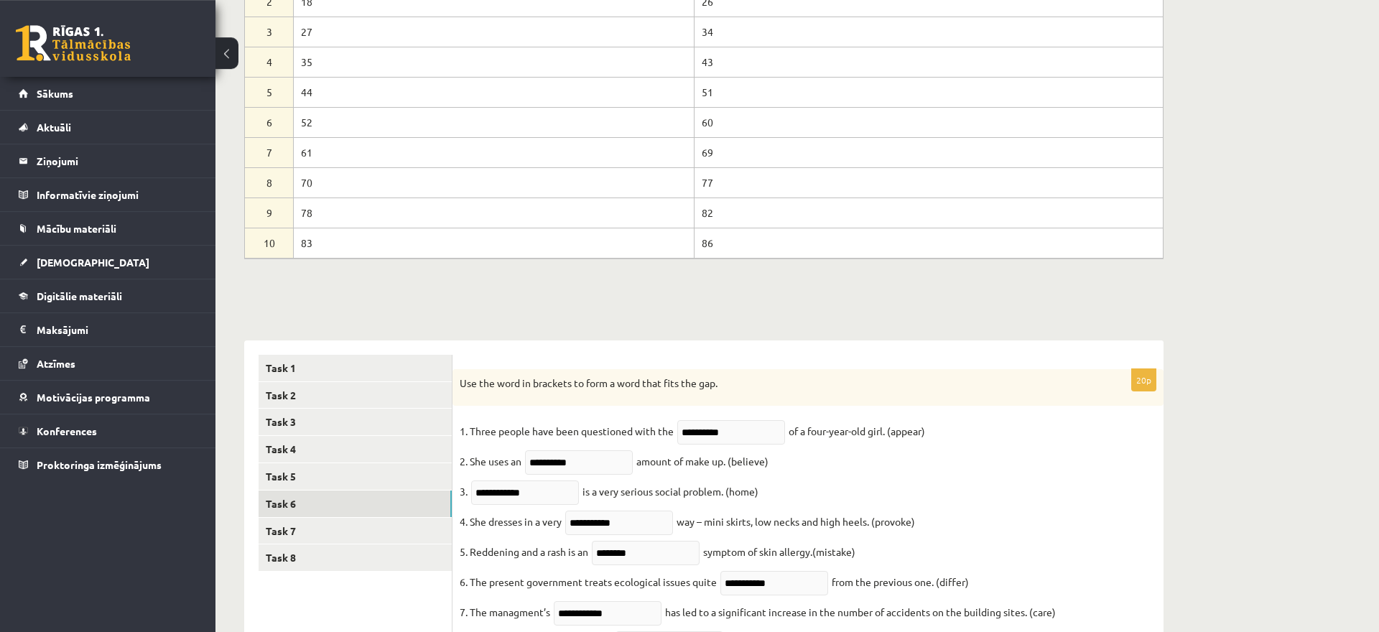
scroll to position [220, 0]
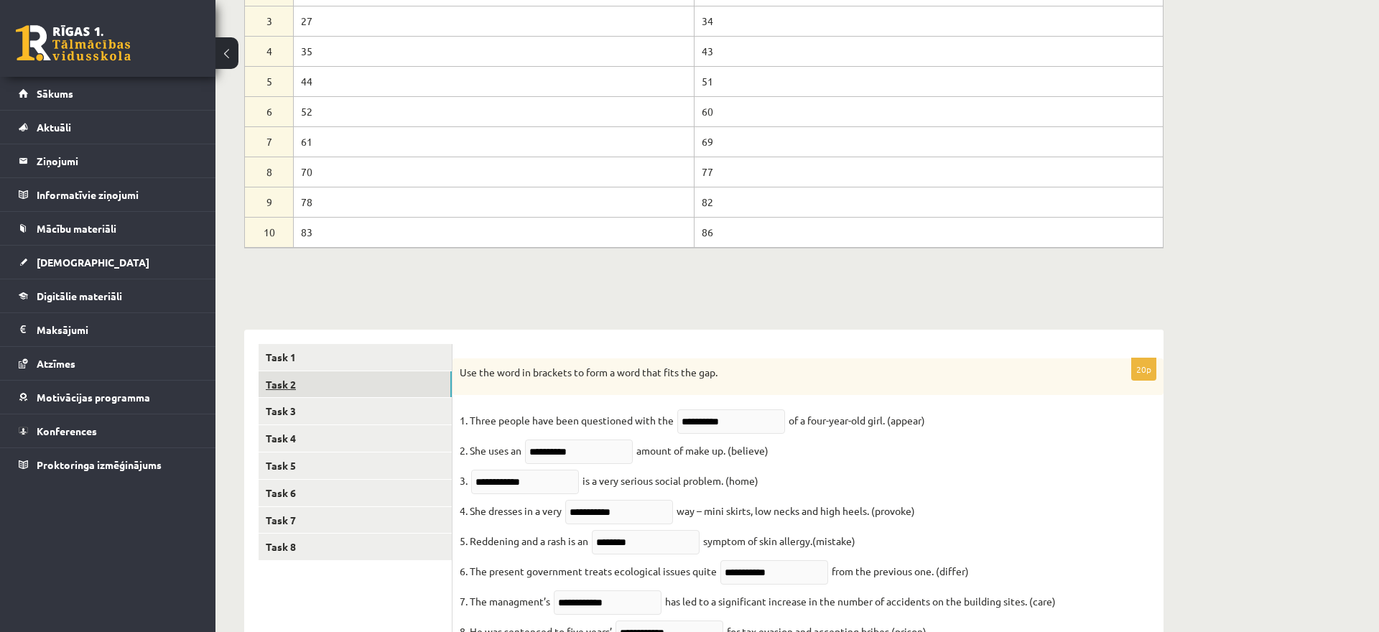
click at [422, 371] on link "Task 2" at bounding box center [355, 384] width 193 height 27
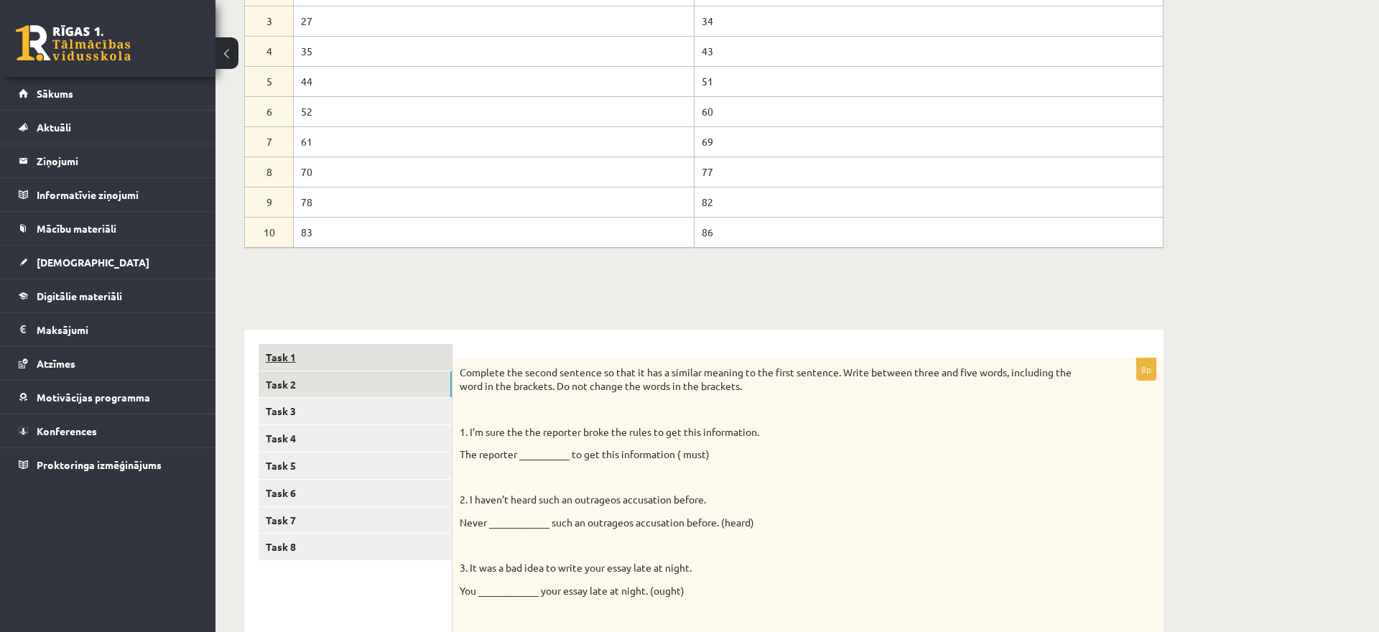
click at [414, 355] on link "Task 1" at bounding box center [355, 357] width 193 height 27
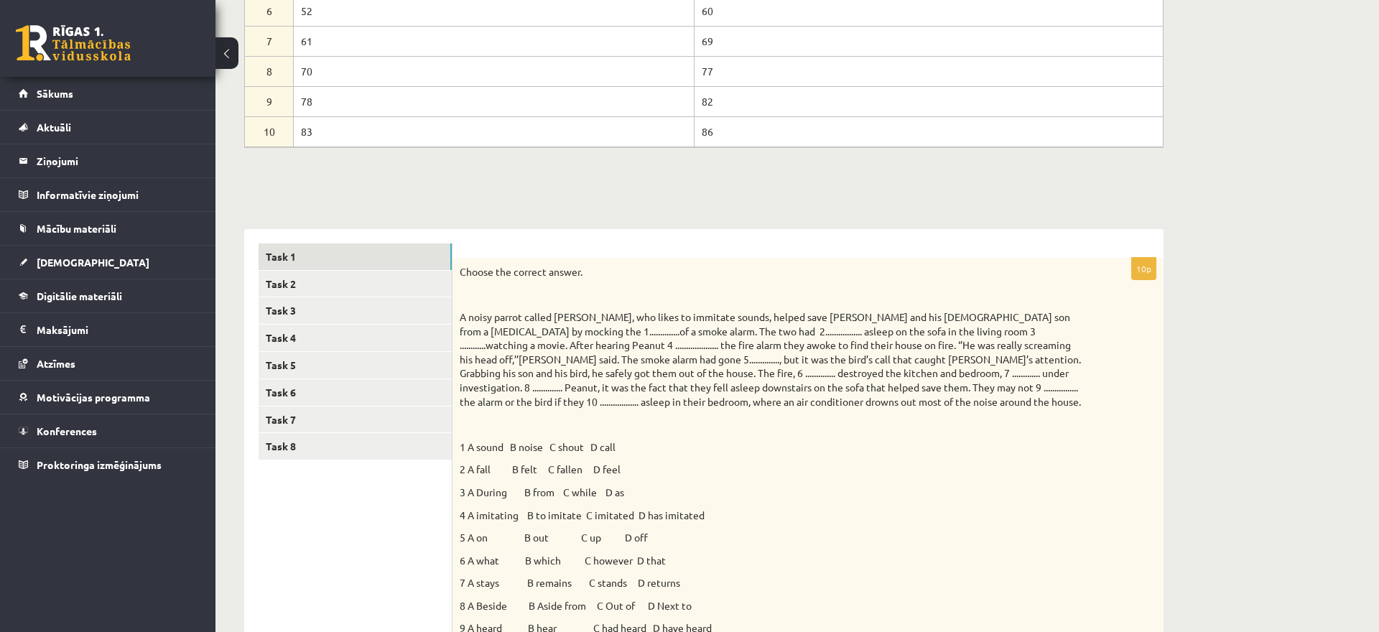
scroll to position [394, 0]
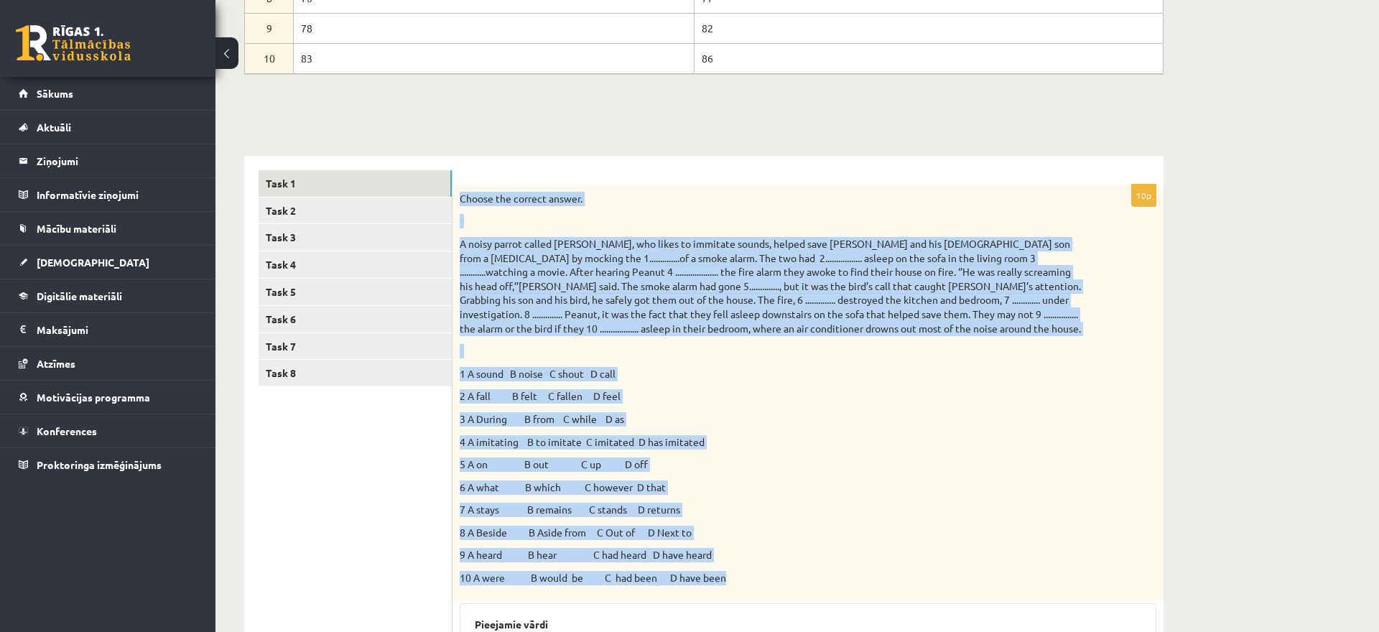
drag, startPoint x: 460, startPoint y: 204, endPoint x: 762, endPoint y: 569, distance: 474.3
click at [762, 569] on div "Choose the correct answer. 1 A sound B noise C shout D call 2 A fall B felt C f…" at bounding box center [807, 393] width 711 height 416
click at [763, 570] on div "Choose the correct answer. 1 A sound B noise C shout D call 2 A fall B felt C f…" at bounding box center [807, 393] width 711 height 416
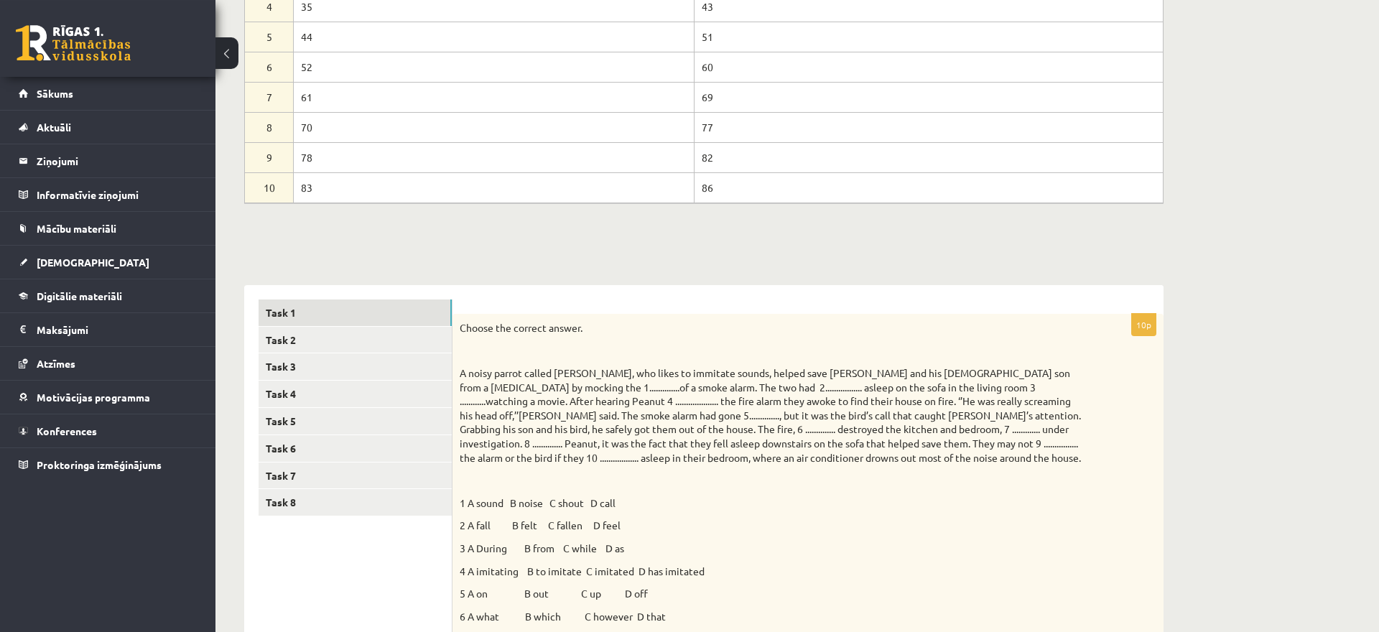
scroll to position [293, 0]
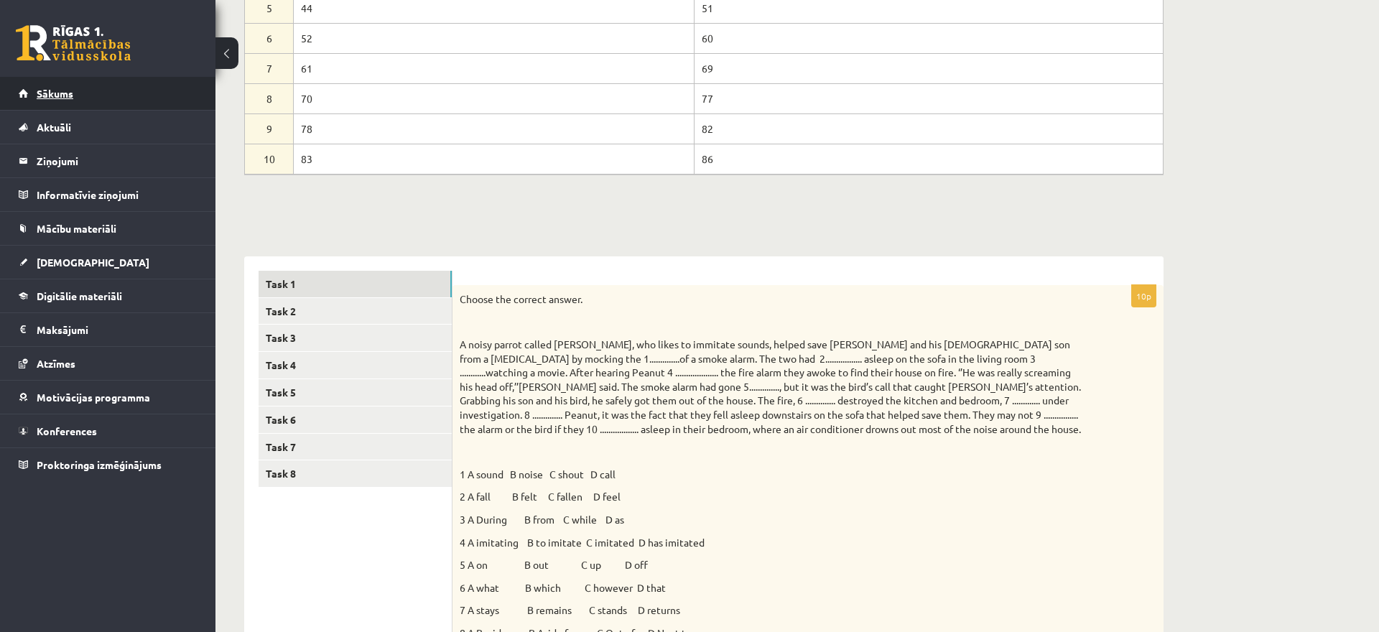
click at [60, 95] on span "Sākums" at bounding box center [55, 93] width 37 height 13
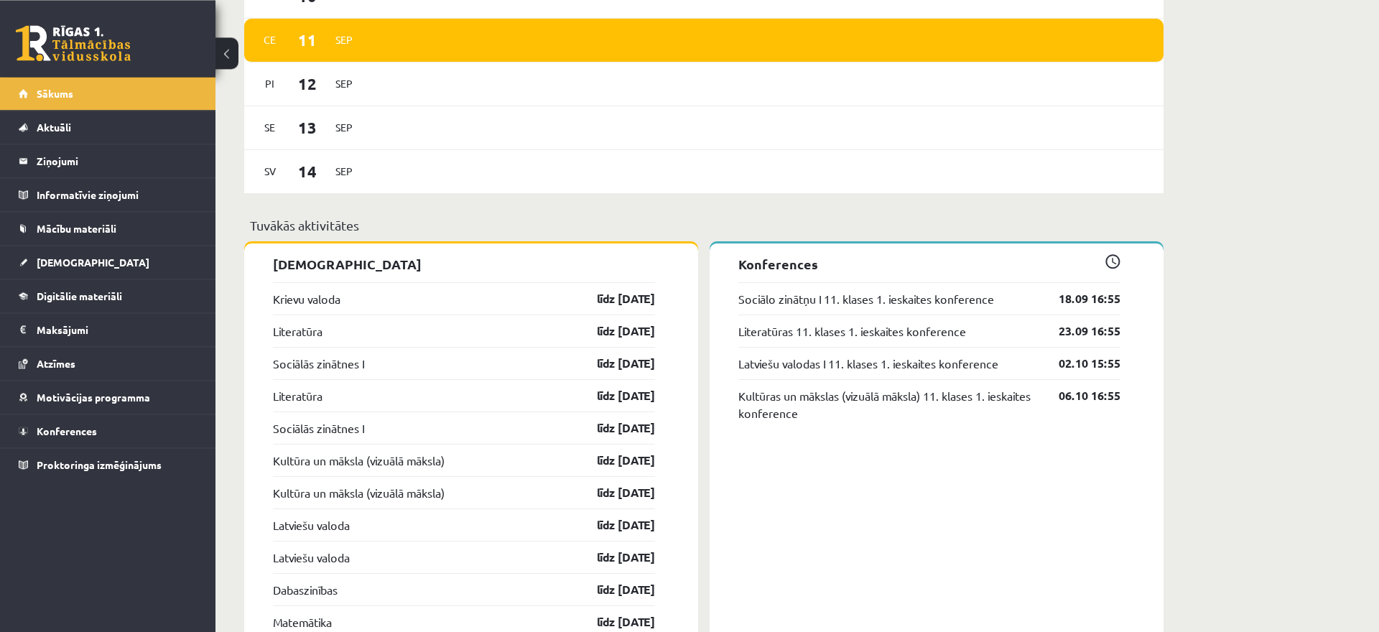
scroll to position [974, 0]
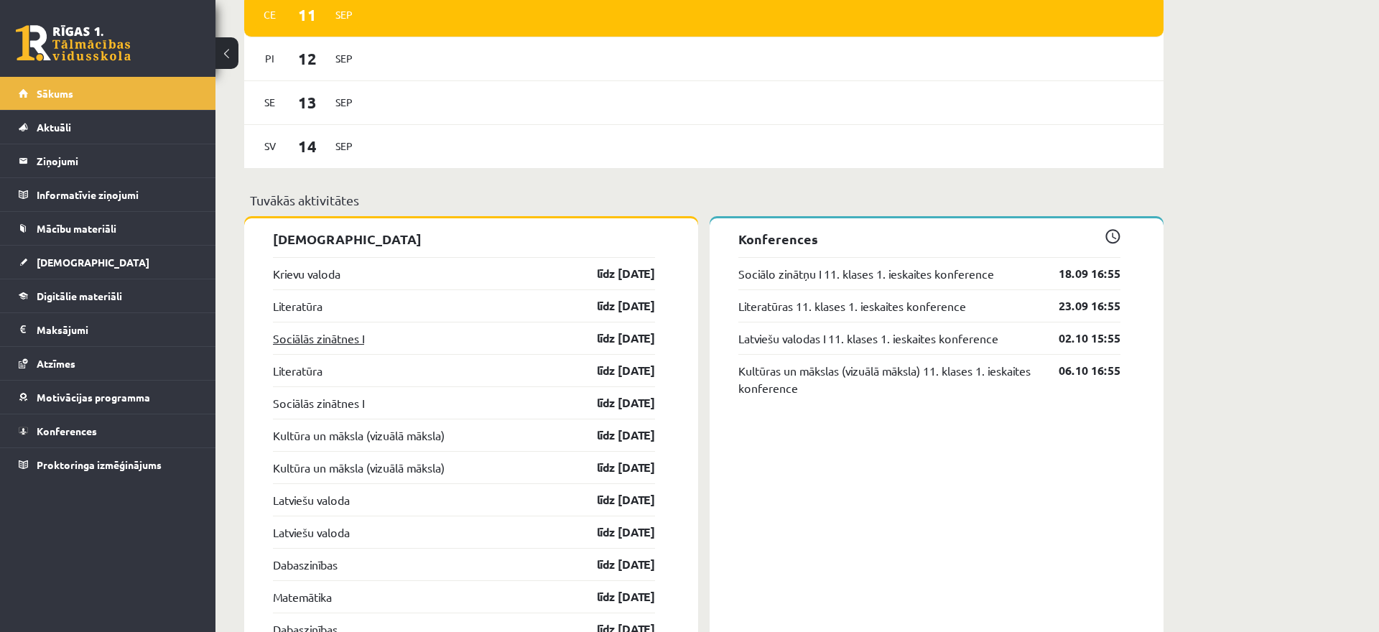
click at [341, 334] on link "Sociālās zinātnes I" at bounding box center [318, 338] width 91 height 17
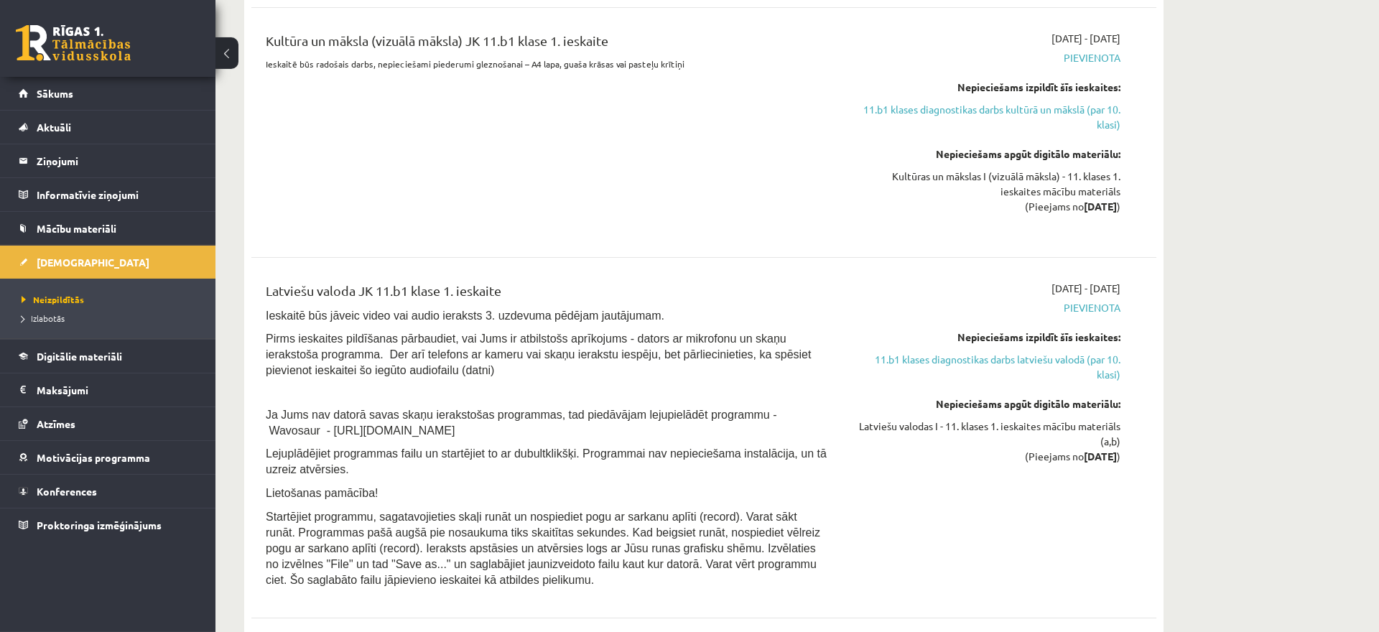
scroll to position [1392, 0]
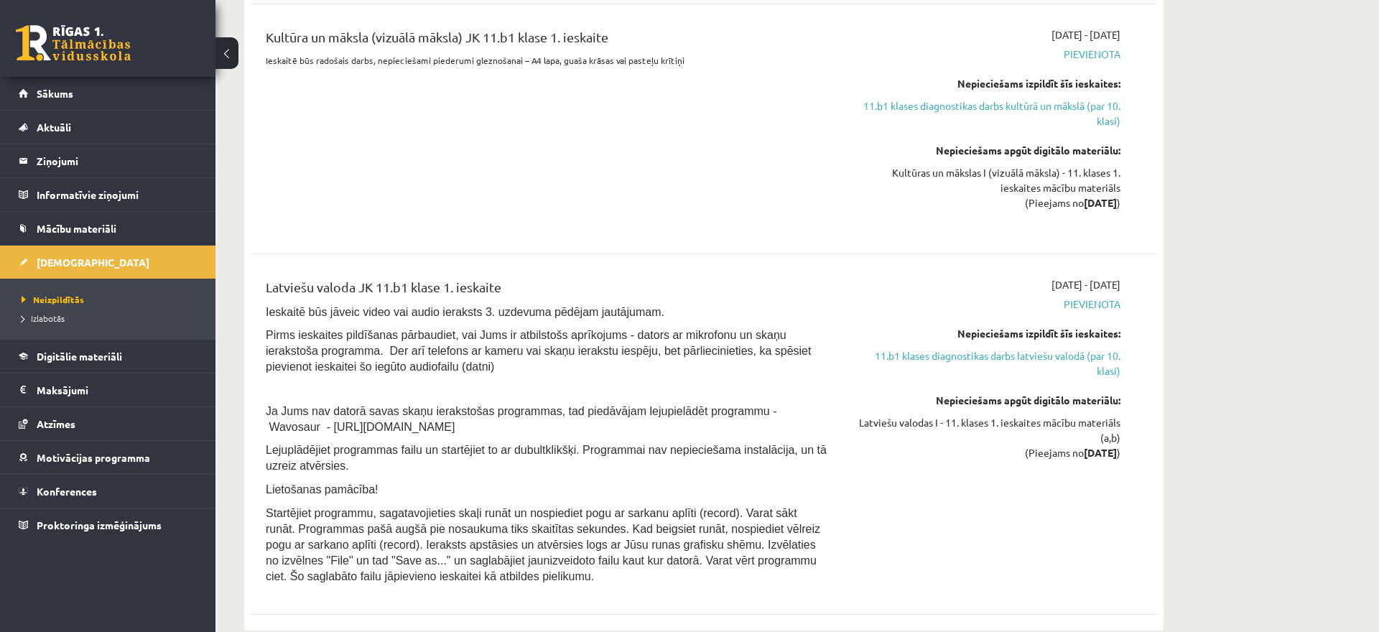
drag, startPoint x: 1007, startPoint y: 453, endPoint x: 1123, endPoint y: 460, distance: 116.6
click at [1123, 460] on div "2025-10-01 - 2025-10-15 Pievienota Nepieciešams izpildīt šīs ieskaites: 11.b1 k…" at bounding box center [985, 434] width 292 height 315
click at [1130, 430] on div "2025-10-01 - 2025-10-15 Pievienota Nepieciešams izpildīt šīs ieskaites: 11.b1 k…" at bounding box center [985, 434] width 292 height 315
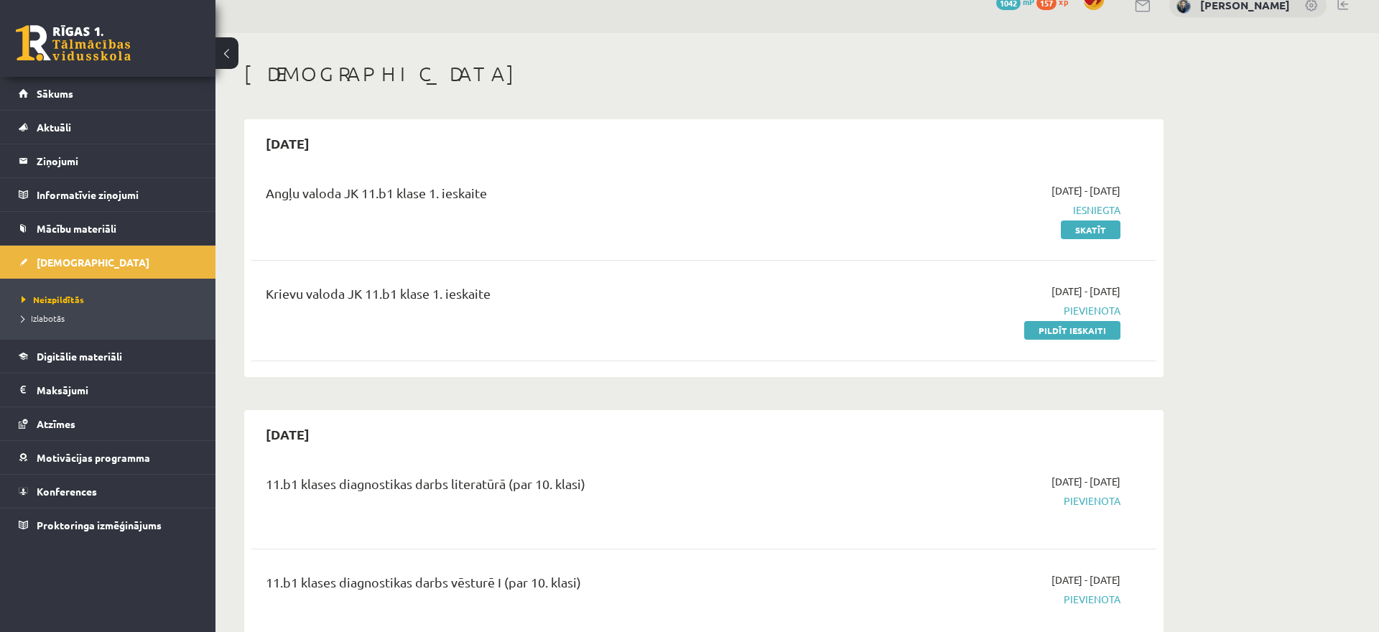
scroll to position [0, 0]
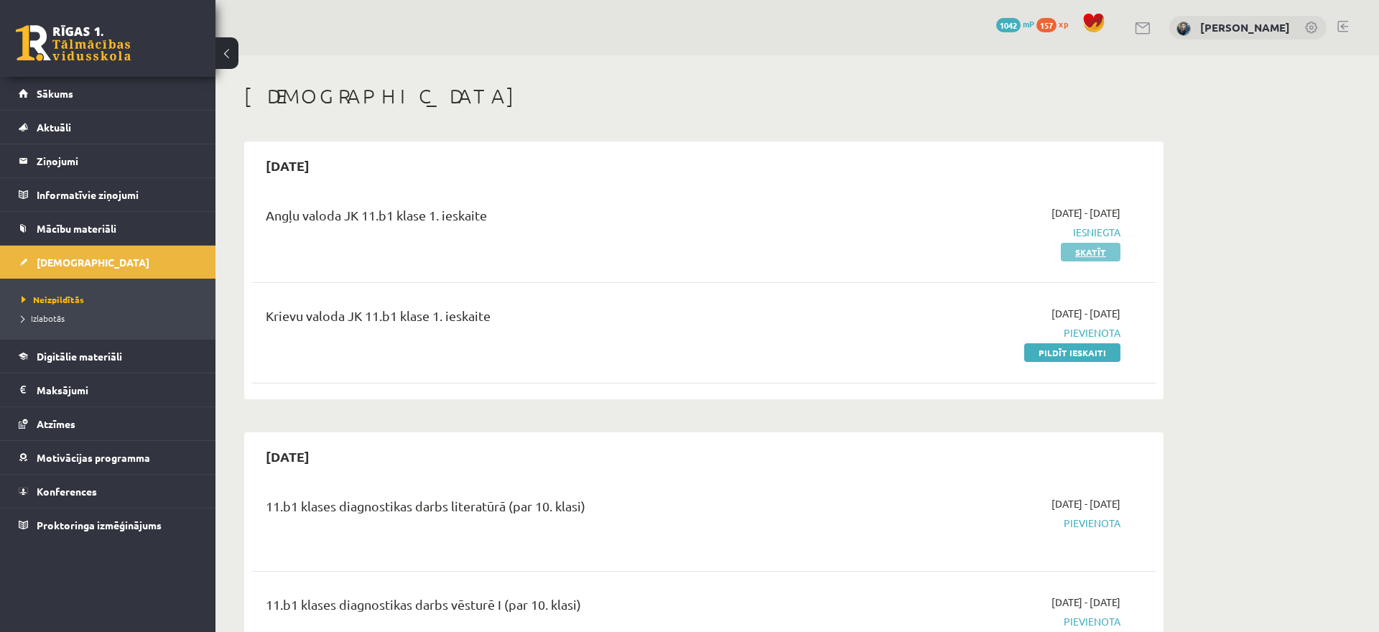
click at [1070, 252] on link "Skatīt" at bounding box center [1091, 252] width 60 height 19
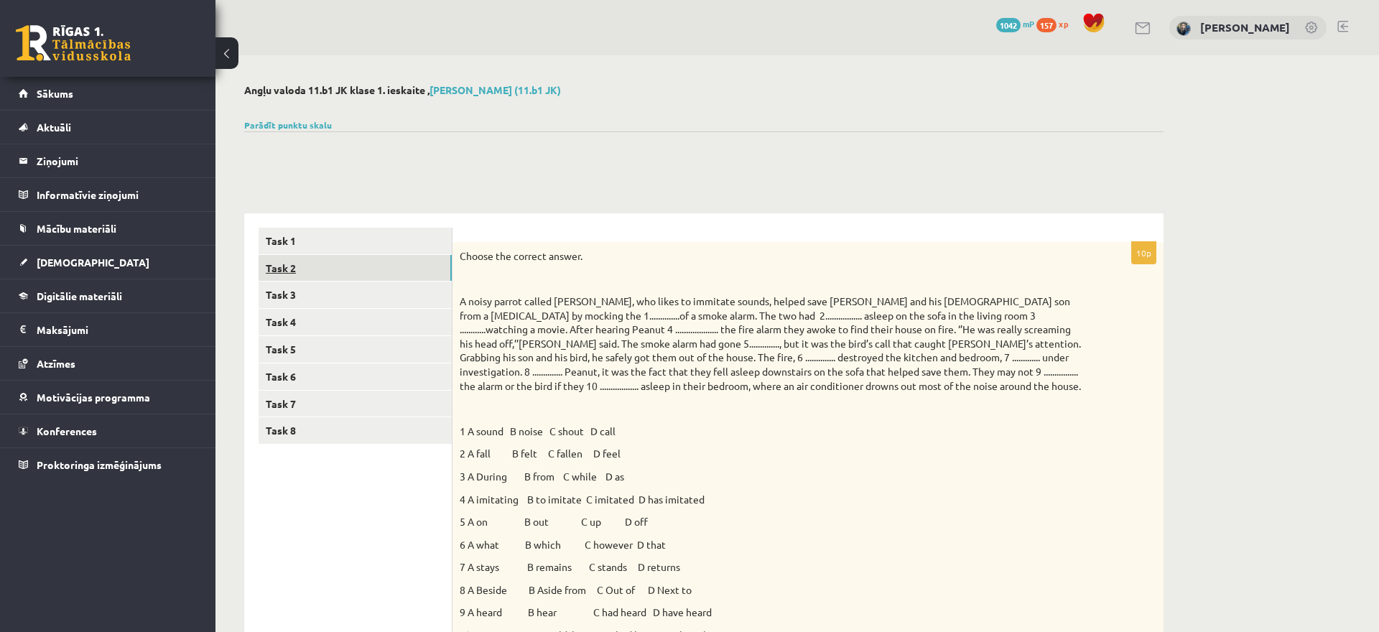
click at [345, 271] on link "Task 2" at bounding box center [355, 268] width 193 height 27
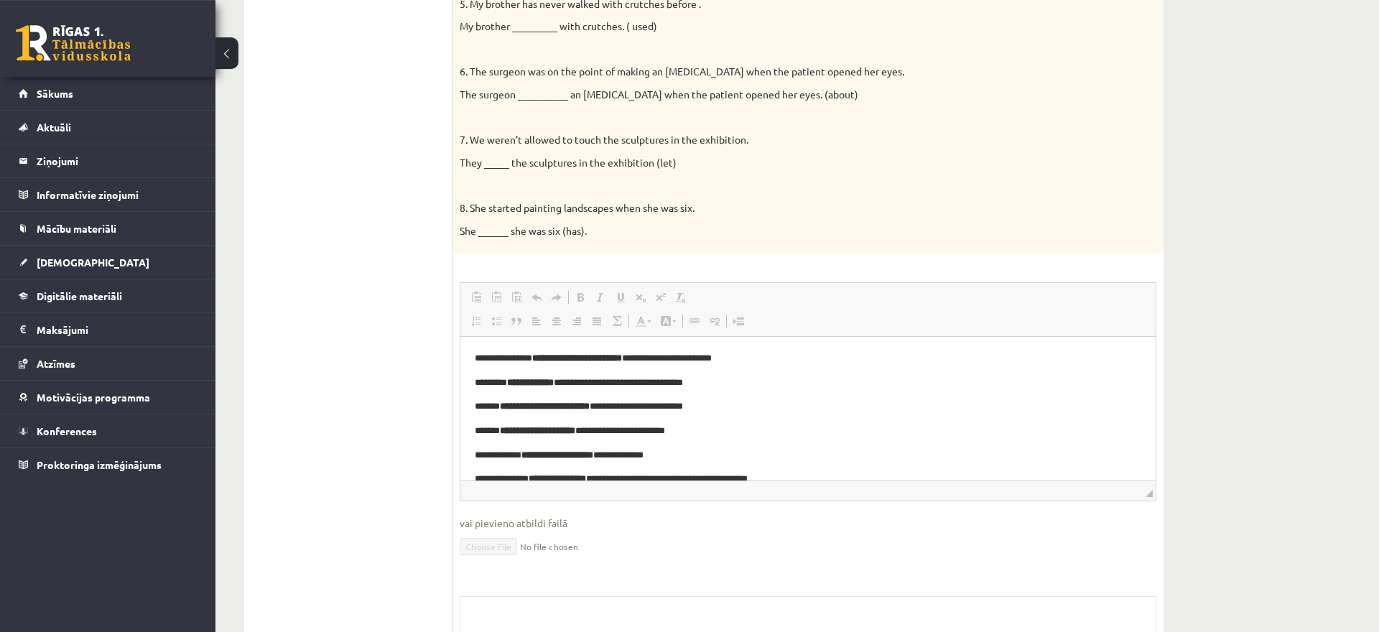
scroll to position [577, 0]
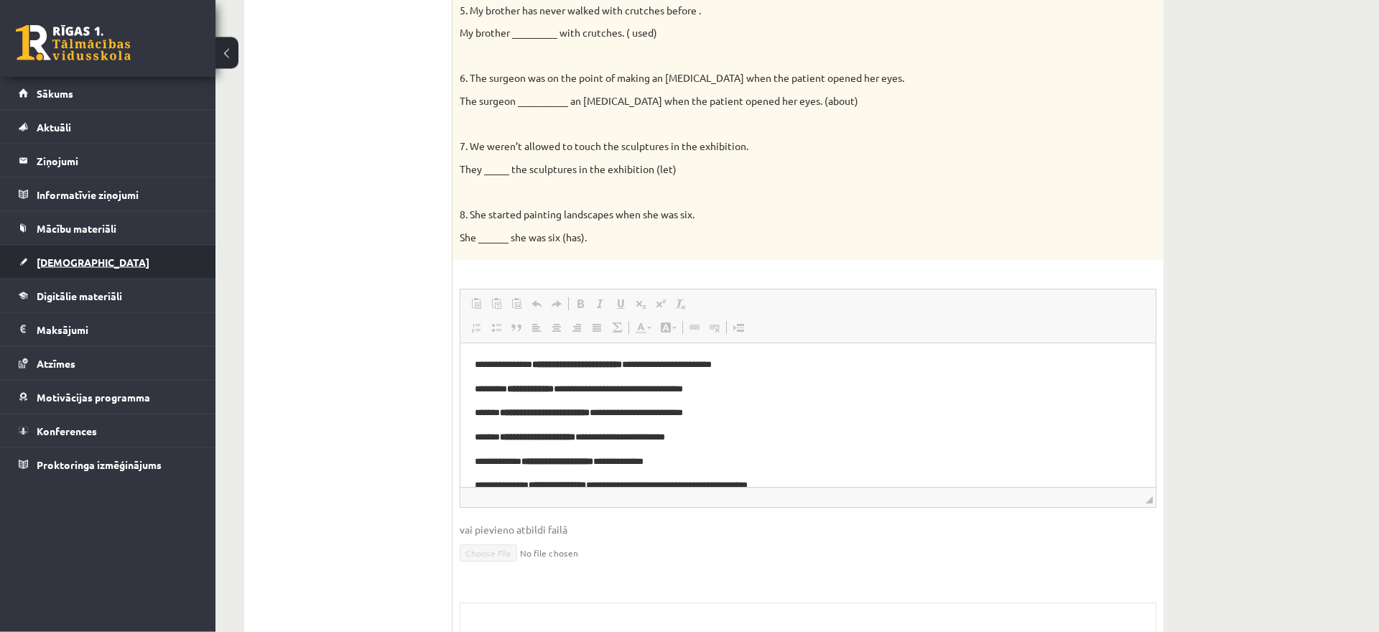
click at [75, 264] on span "[DEMOGRAPHIC_DATA]" at bounding box center [93, 262] width 113 height 13
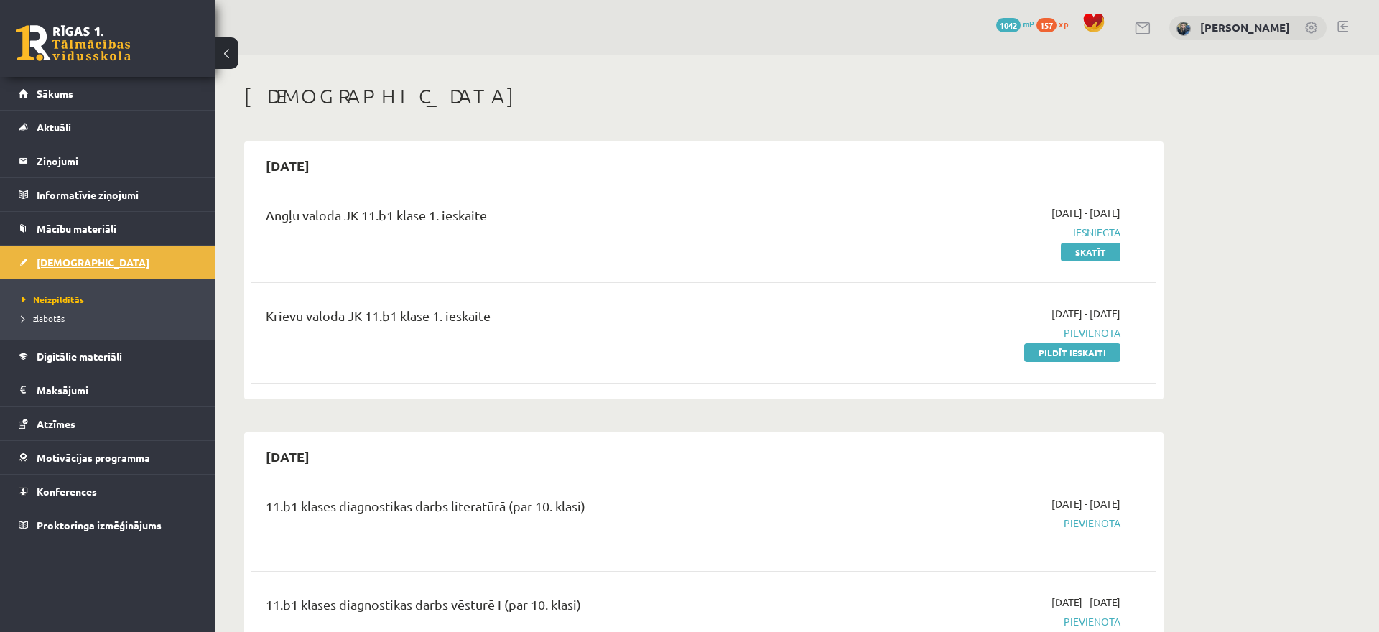
click at [67, 261] on span "[DEMOGRAPHIC_DATA]" at bounding box center [93, 262] width 113 height 13
drag, startPoint x: 235, startPoint y: 101, endPoint x: 366, endPoint y: 111, distance: 131.1
click at [366, 111] on div "[DEMOGRAPHIC_DATA]" at bounding box center [703, 98] width 919 height 29
drag, startPoint x: 241, startPoint y: 83, endPoint x: 338, endPoint y: 157, distance: 121.4
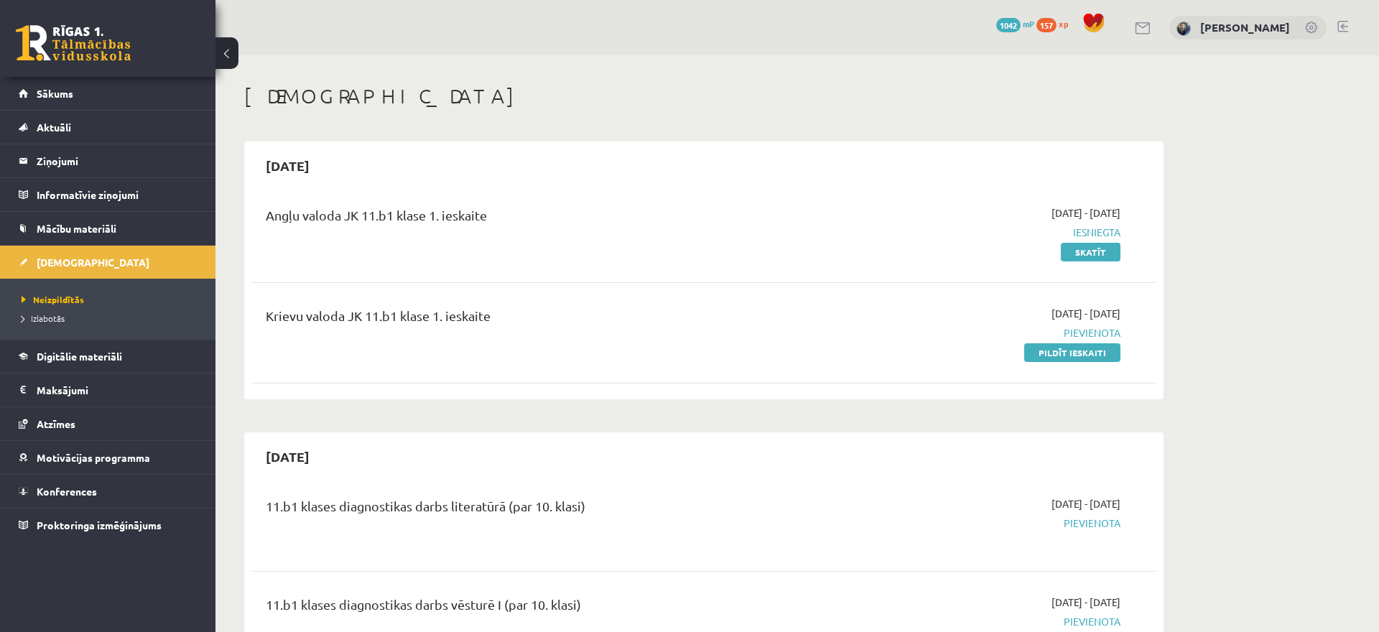
click at [324, 157] on h2 "2025-09-15" at bounding box center [287, 166] width 73 height 34
click at [929, 151] on div "2025-09-15" at bounding box center [703, 166] width 905 height 34
click at [133, 218] on link "Mācību materiāli" at bounding box center [108, 228] width 179 height 33
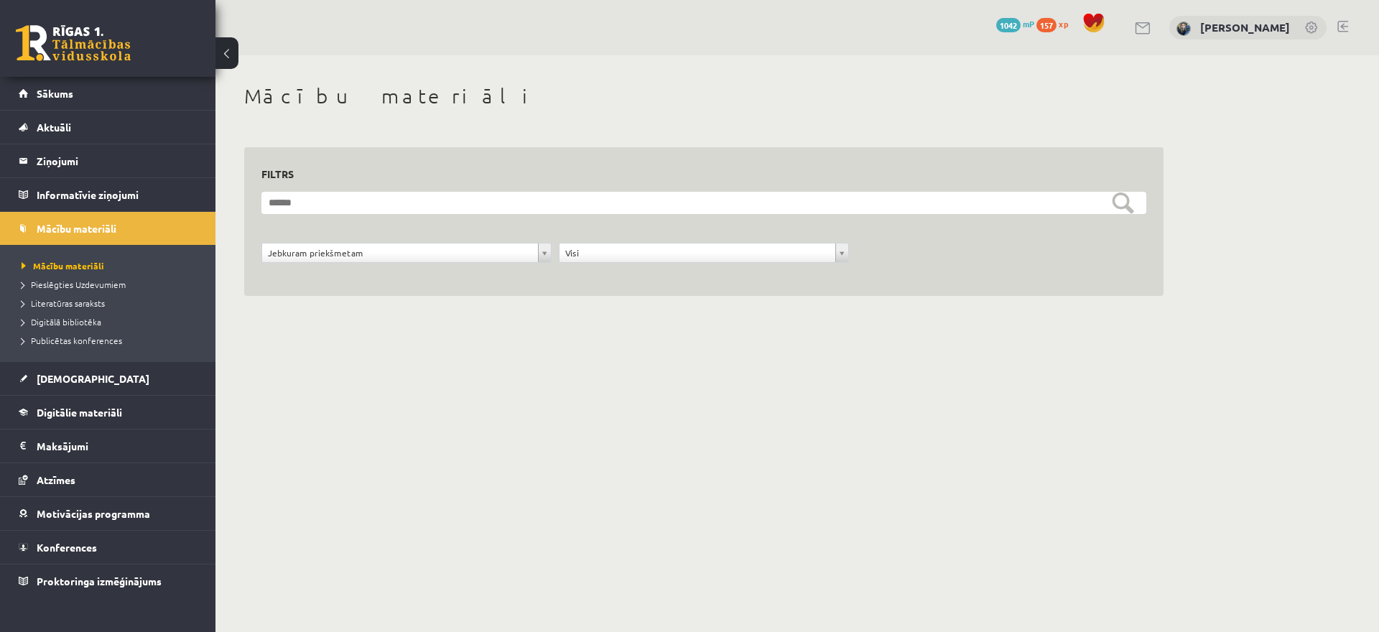
click at [326, 215] on form "**********" at bounding box center [703, 235] width 885 height 87
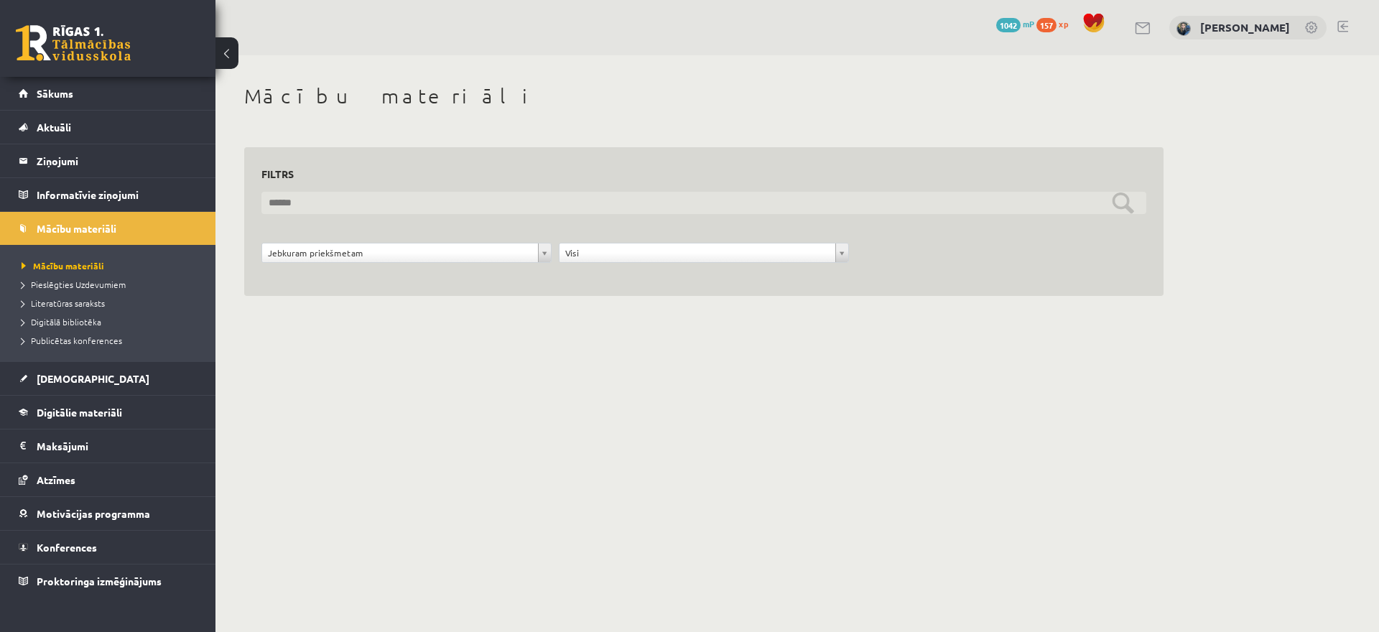
click at [338, 201] on input "text" at bounding box center [703, 203] width 885 height 22
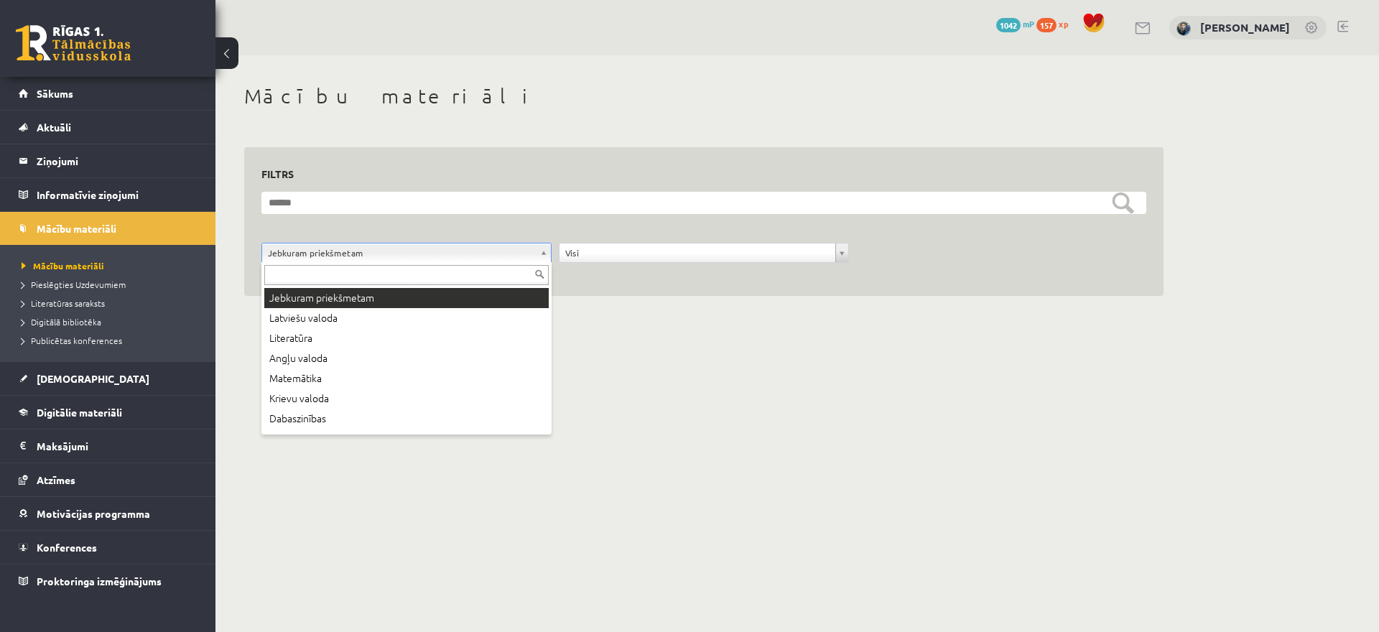
click at [338, 254] on body "0 Dāvanas 1042 mP 157 xp Melānija Āboliņa Sākums Aktuāli Kā mācīties eSKOLĀ Kon…" at bounding box center [689, 316] width 1379 height 632
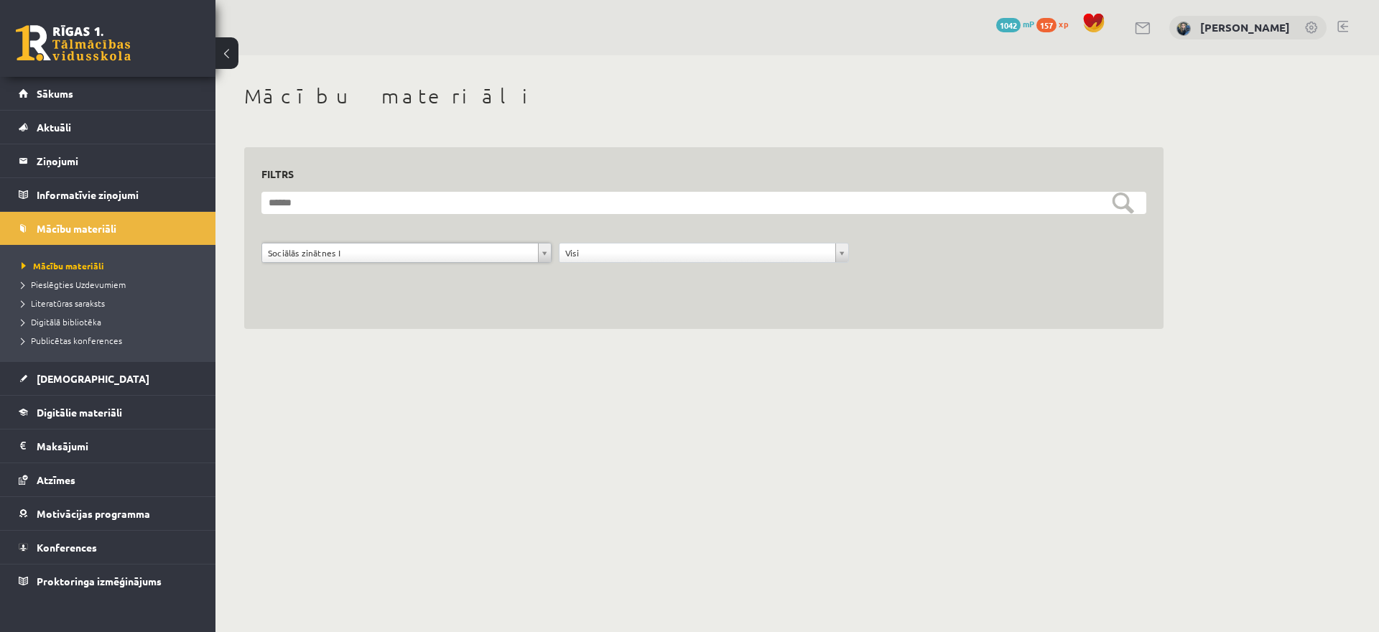
scroll to position [78, 0]
click at [396, 256] on body "0 Dāvanas 1042 mP 157 xp Melānija Āboliņa Sākums Aktuāli Kā mācīties eSKOLĀ Kon…" at bounding box center [689, 316] width 1379 height 632
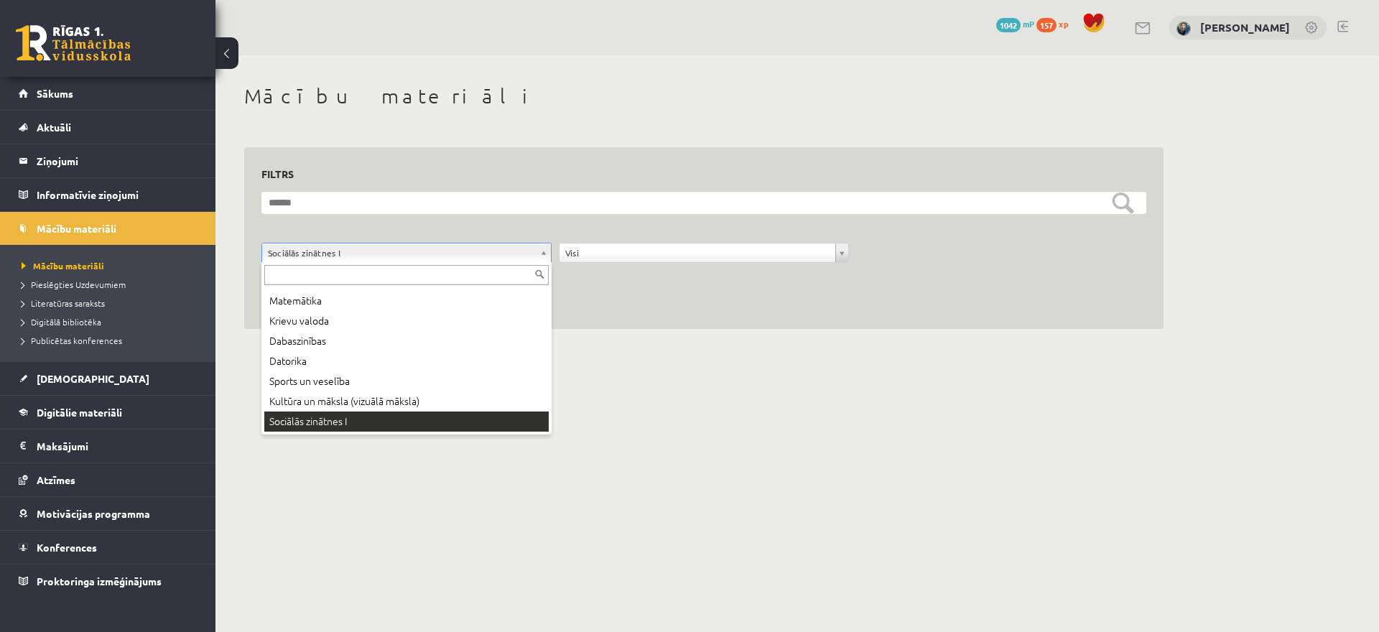
scroll to position [60, 0]
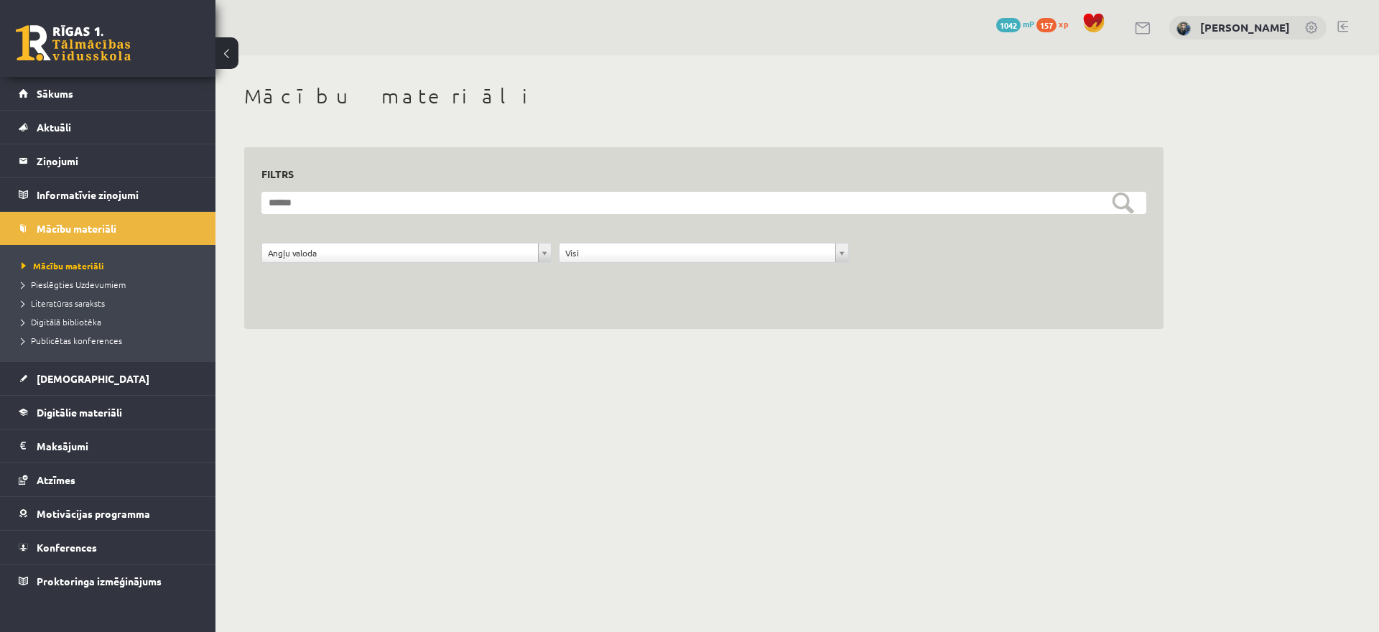
click at [625, 239] on form "**********" at bounding box center [703, 235] width 885 height 87
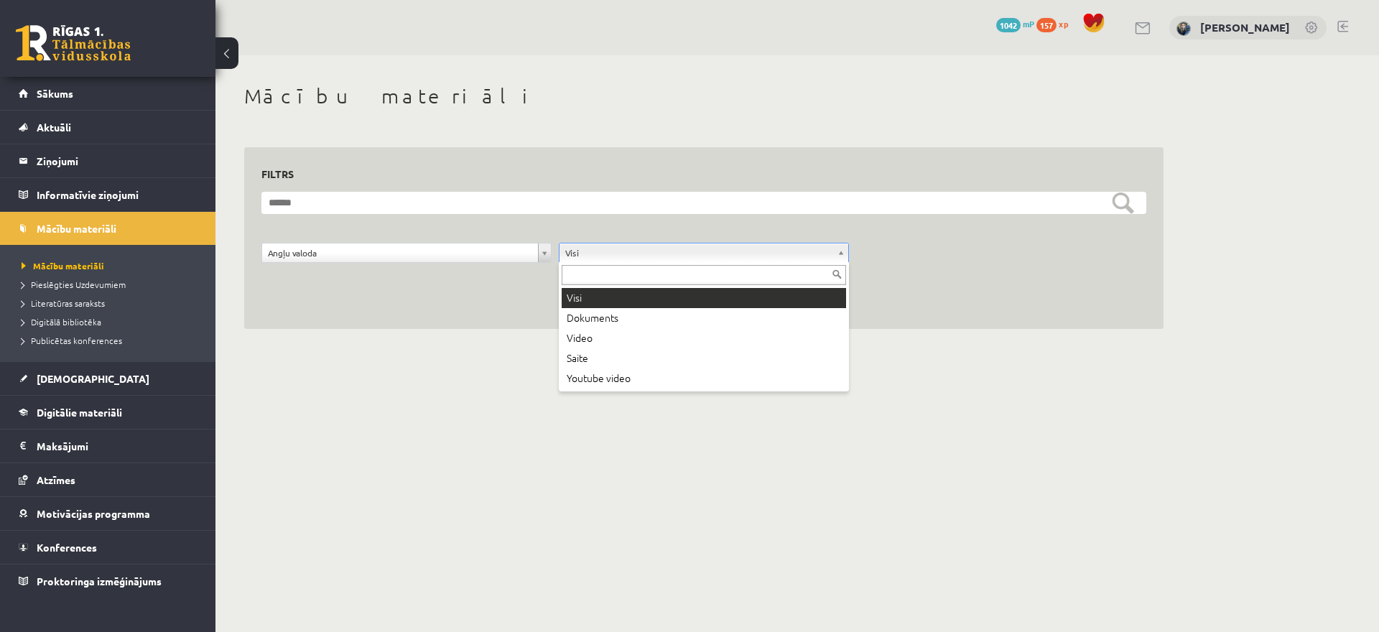
click at [622, 255] on body "0 Dāvanas 1042 mP 157 xp Melānija Āboliņa Sākums Aktuāli Kā mācīties eSKOLĀ Kon…" at bounding box center [689, 316] width 1379 height 632
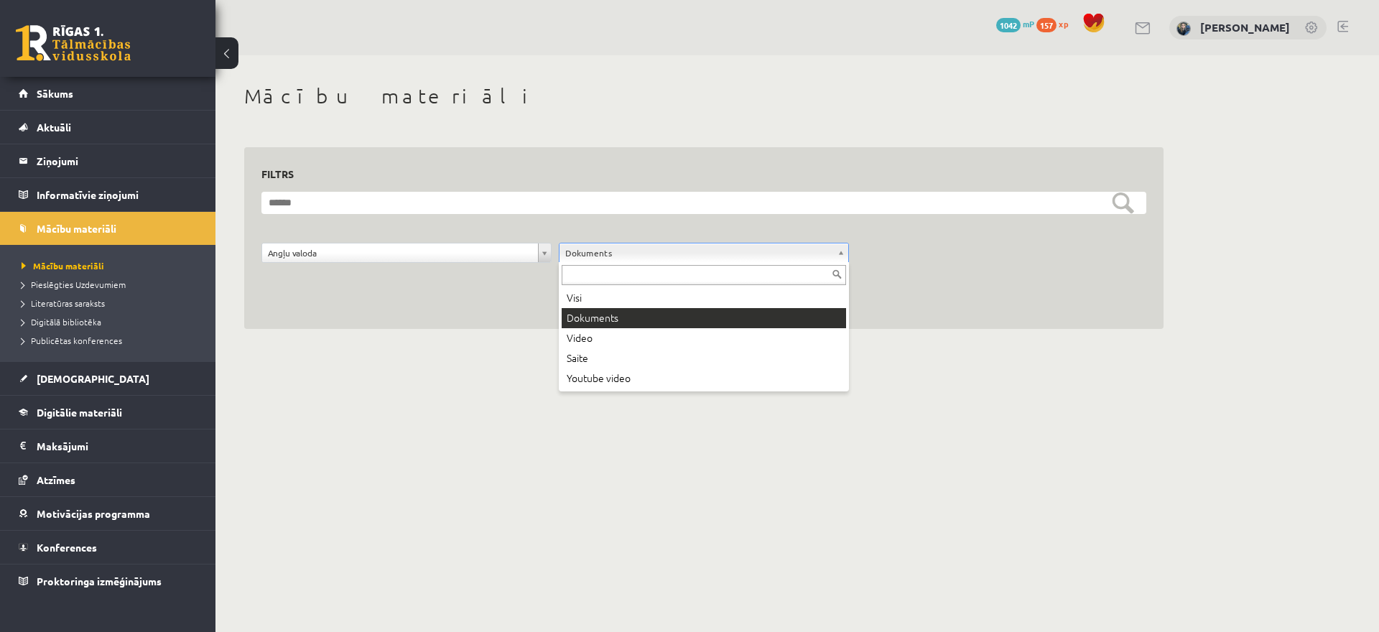
click at [577, 247] on body "0 Dāvanas 1042 mP 157 xp Melānija Āboliņa Sākums Aktuāli Kā mācīties eSKOLĀ Kon…" at bounding box center [689, 316] width 1379 height 632
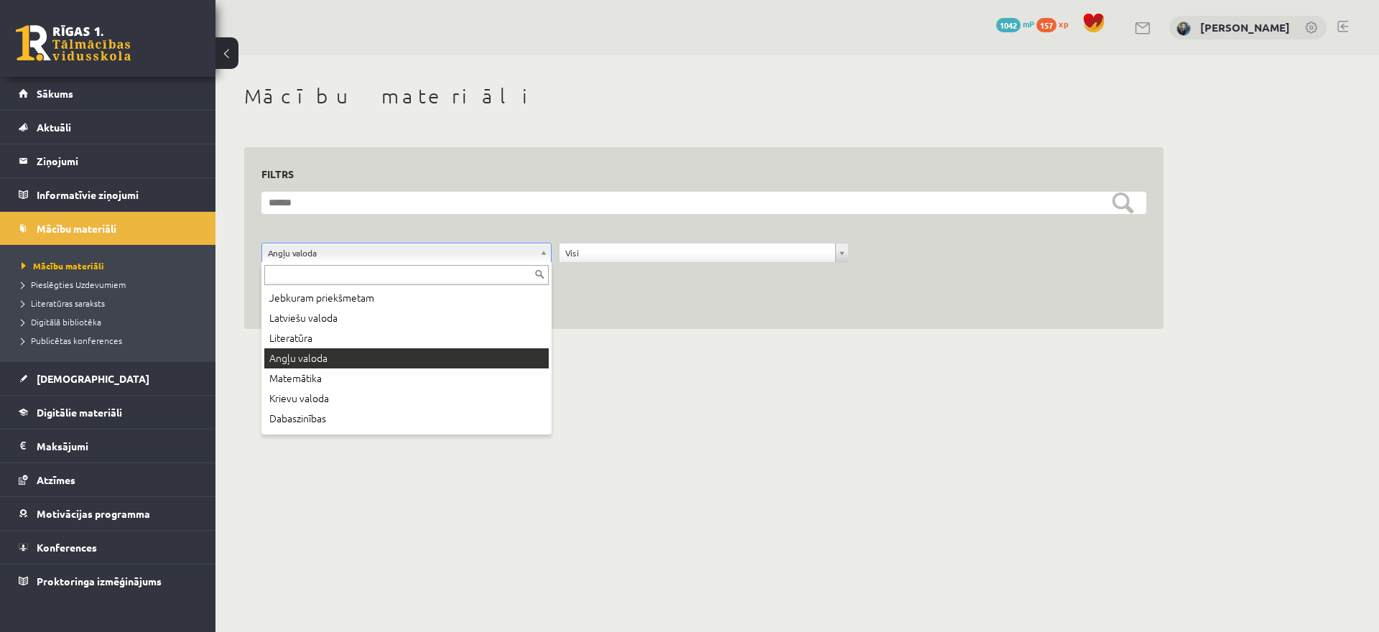
click at [424, 246] on body "0 Dāvanas 1042 mP 157 xp Melānija Āboliņa Sākums Aktuāli Kā mācīties eSKOLĀ Kon…" at bounding box center [689, 316] width 1379 height 632
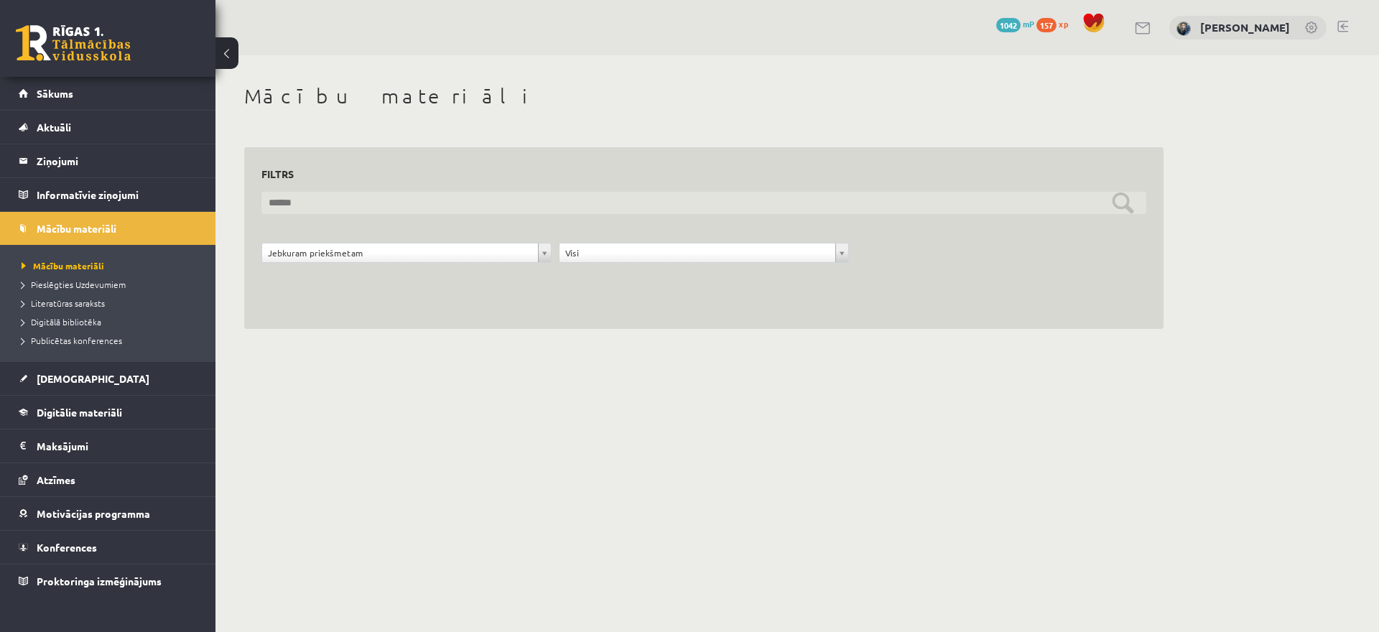
click at [378, 196] on input "text" at bounding box center [703, 203] width 885 height 22
type input "********"
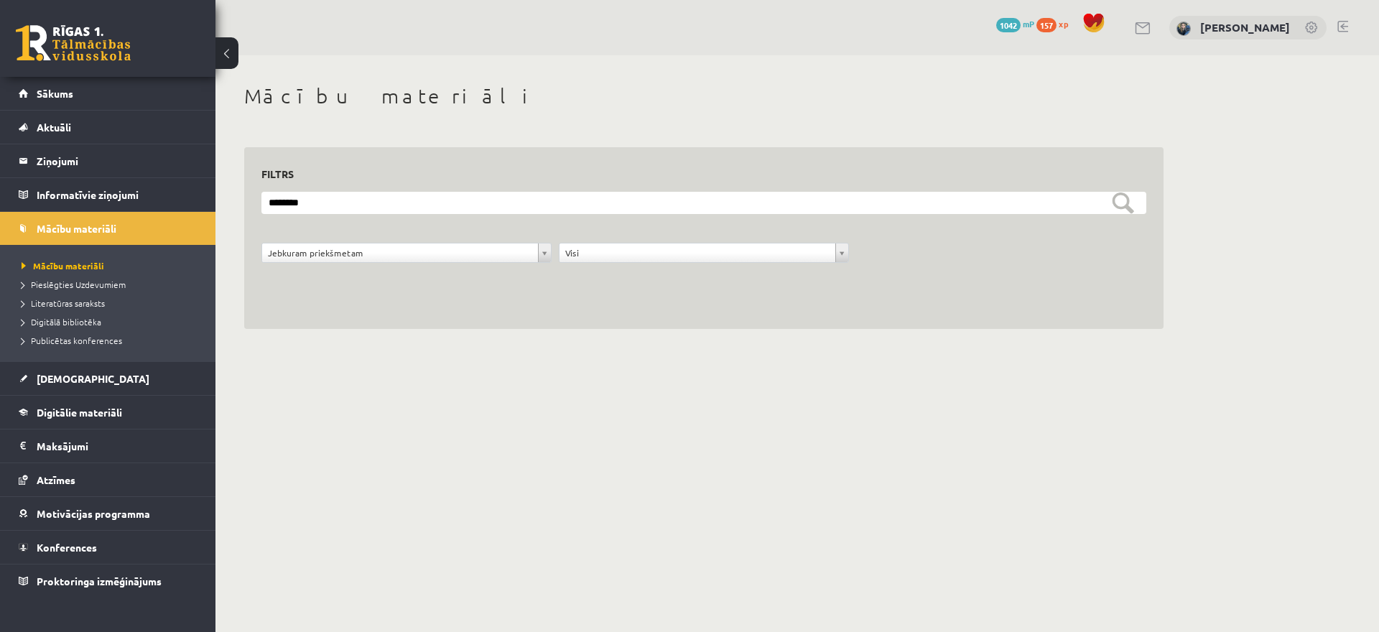
click at [428, 411] on body "0 Dāvanas 1042 mP 157 xp Melānija Āboliņa Sākums Aktuāli Kā mācīties eSKOLĀ Kon…" at bounding box center [689, 316] width 1379 height 632
click at [54, 104] on link "Sākums" at bounding box center [108, 93] width 179 height 33
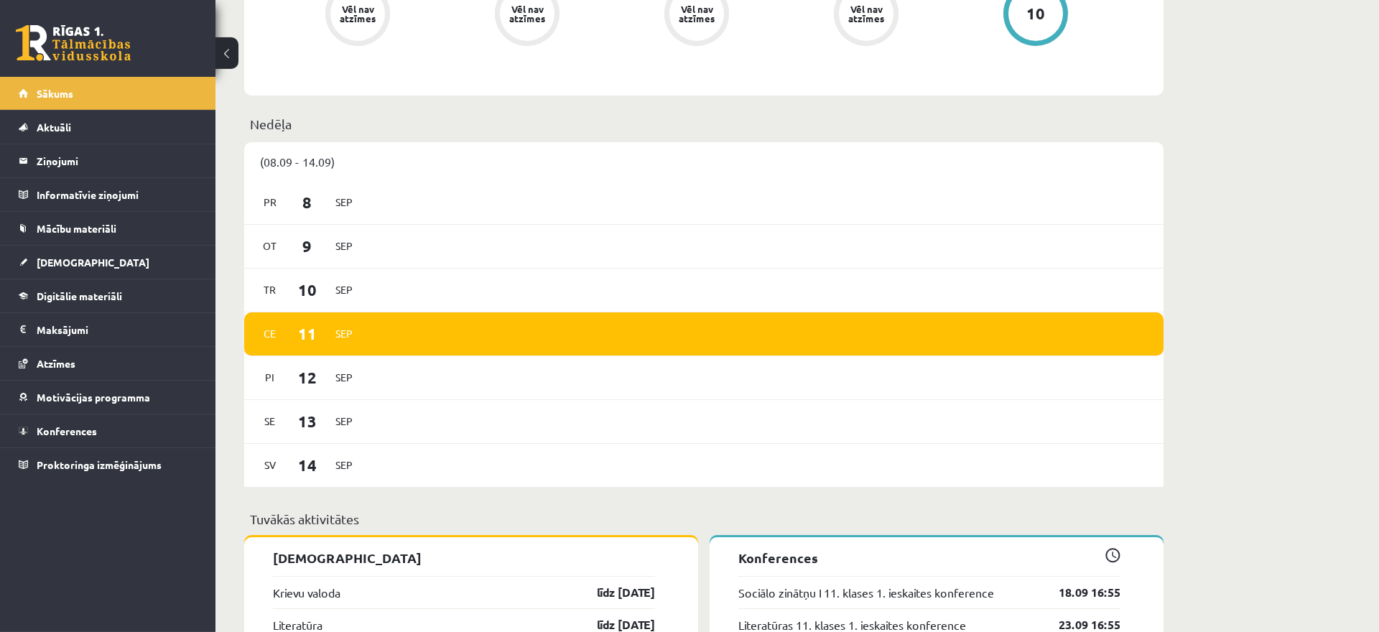
scroll to position [656, 0]
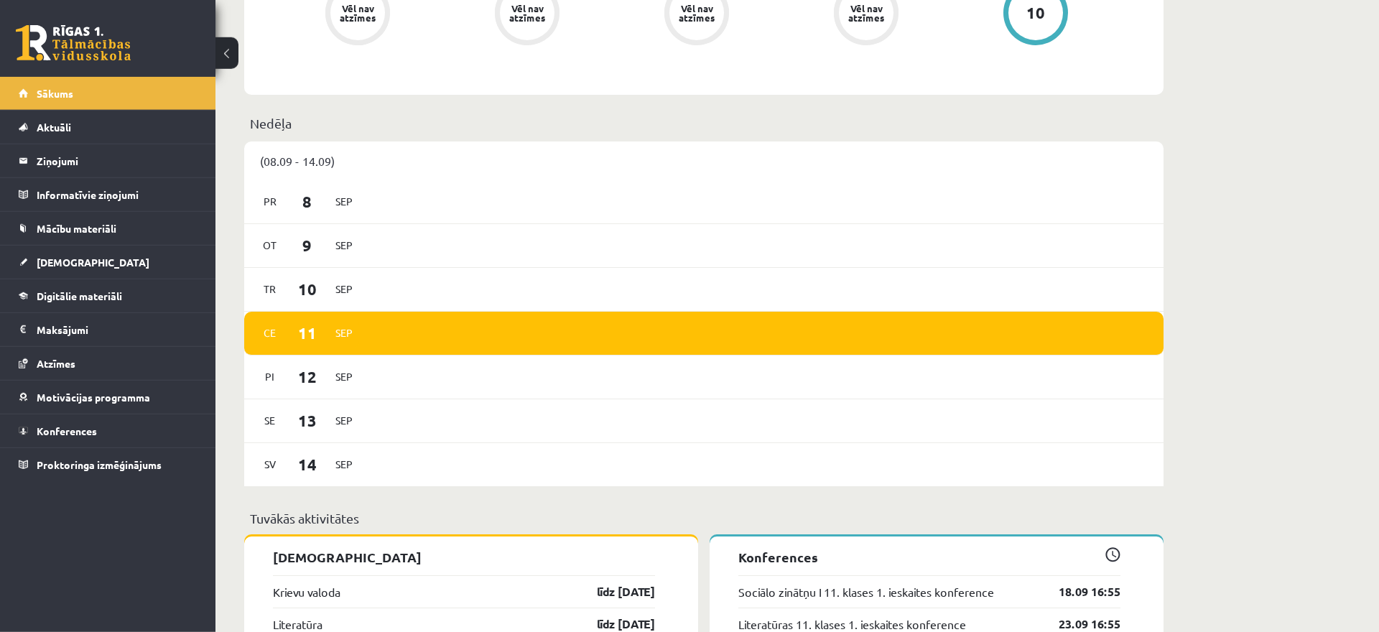
click at [88, 50] on link at bounding box center [73, 43] width 115 height 36
